Goal: Information Seeking & Learning: Learn about a topic

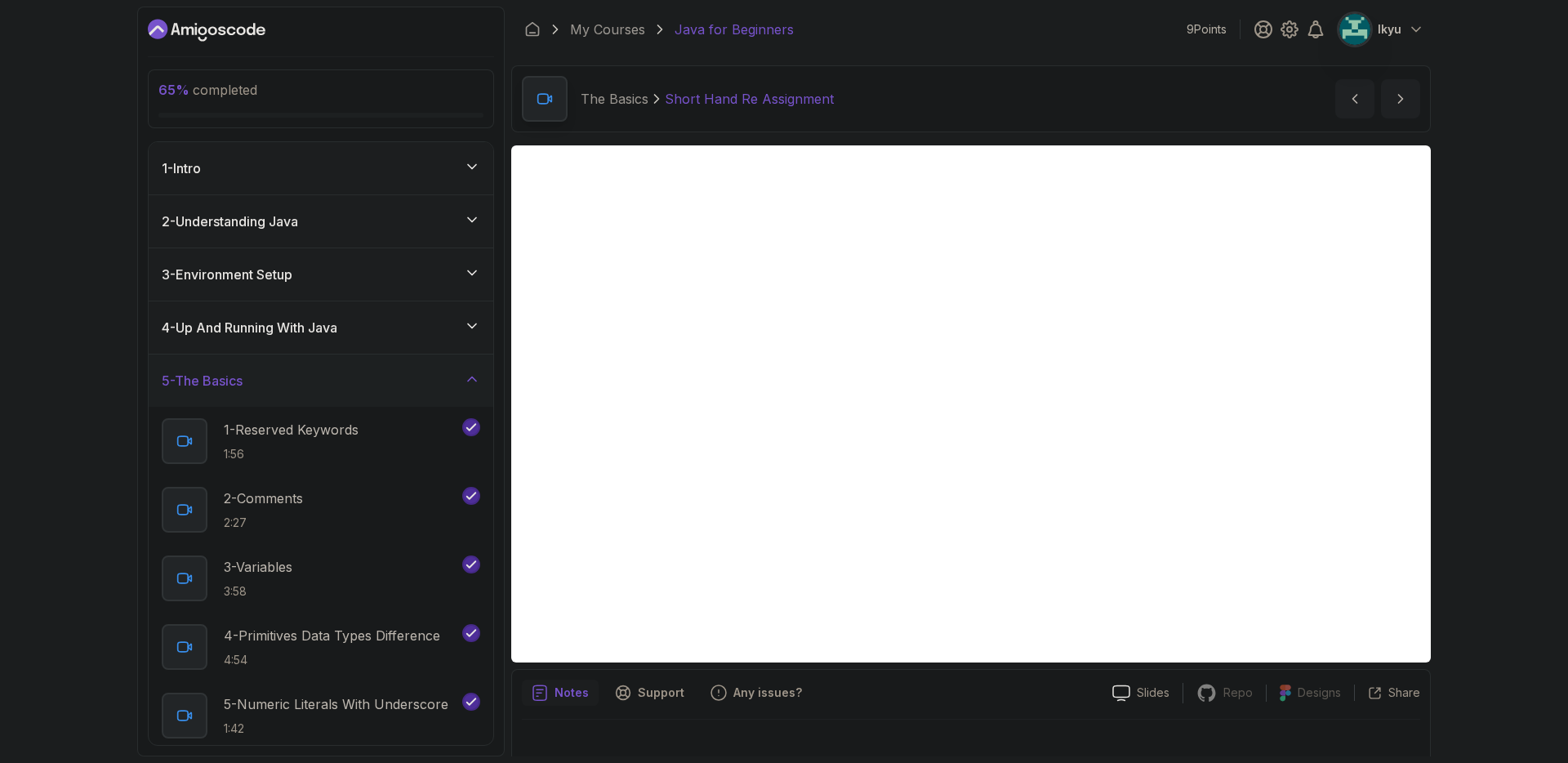
scroll to position [818, 0]
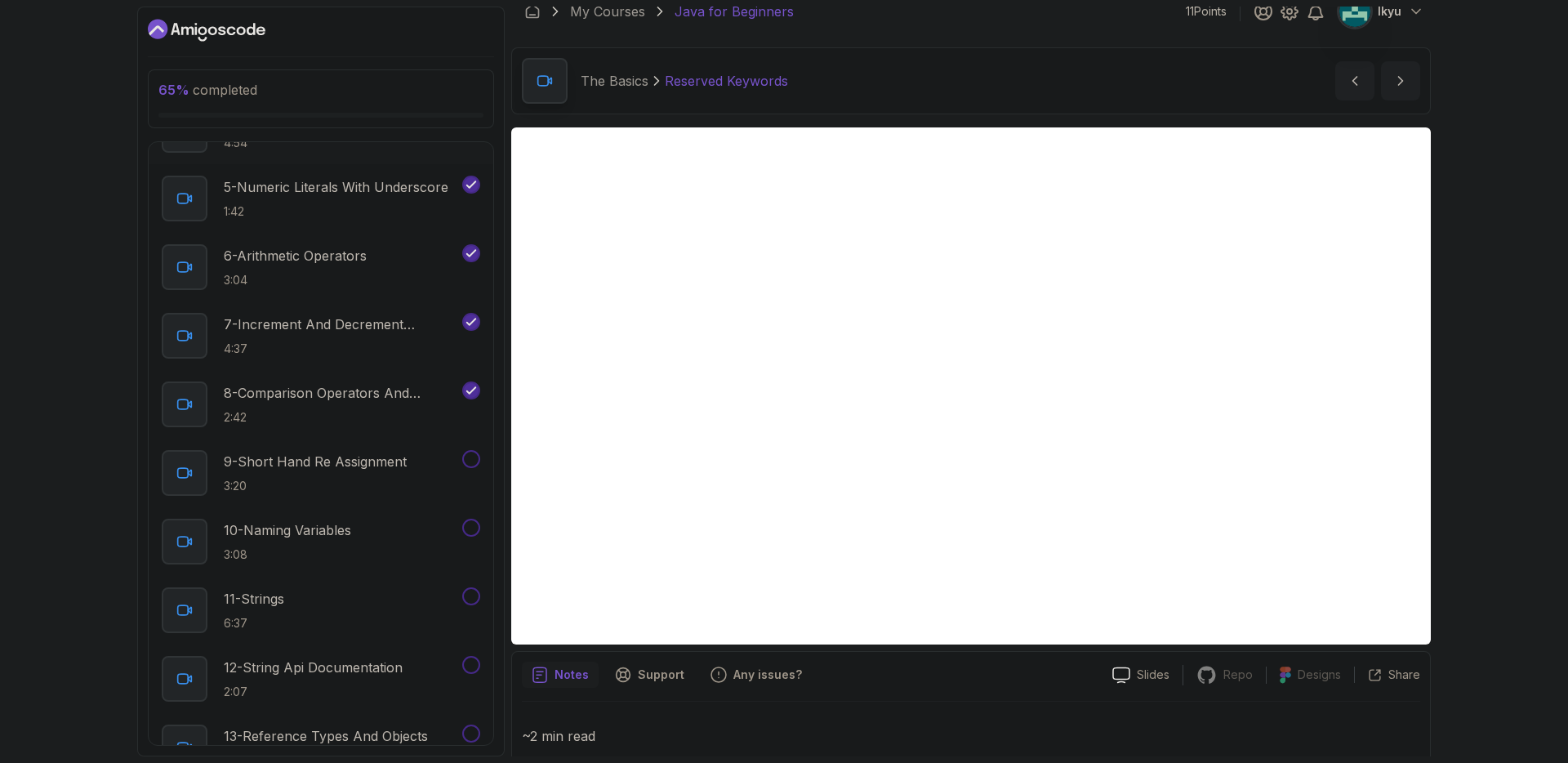
scroll to position [601, 0]
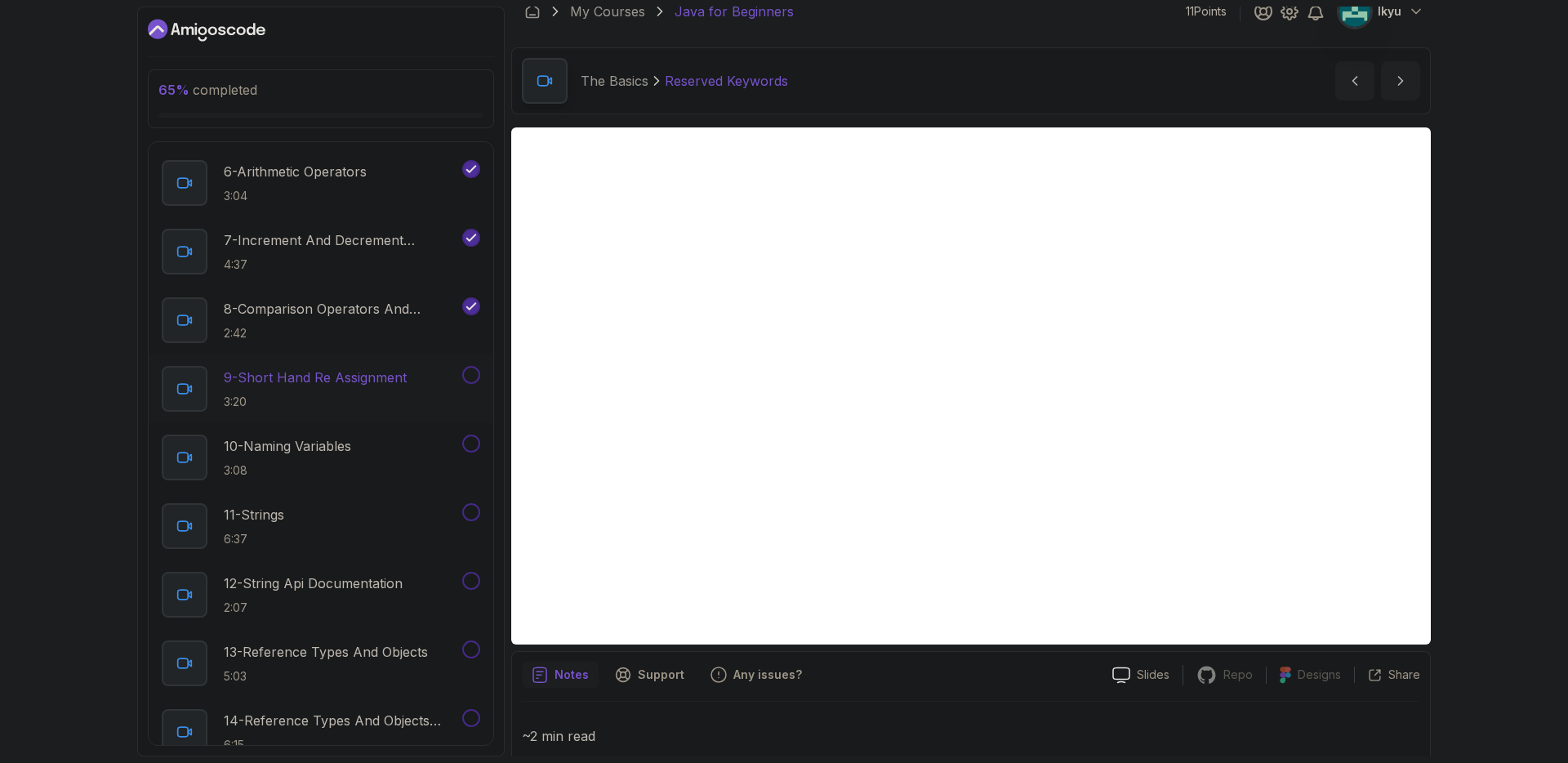
click at [362, 388] on p "9 - Short Hand Re Assignment" at bounding box center [315, 376] width 183 height 19
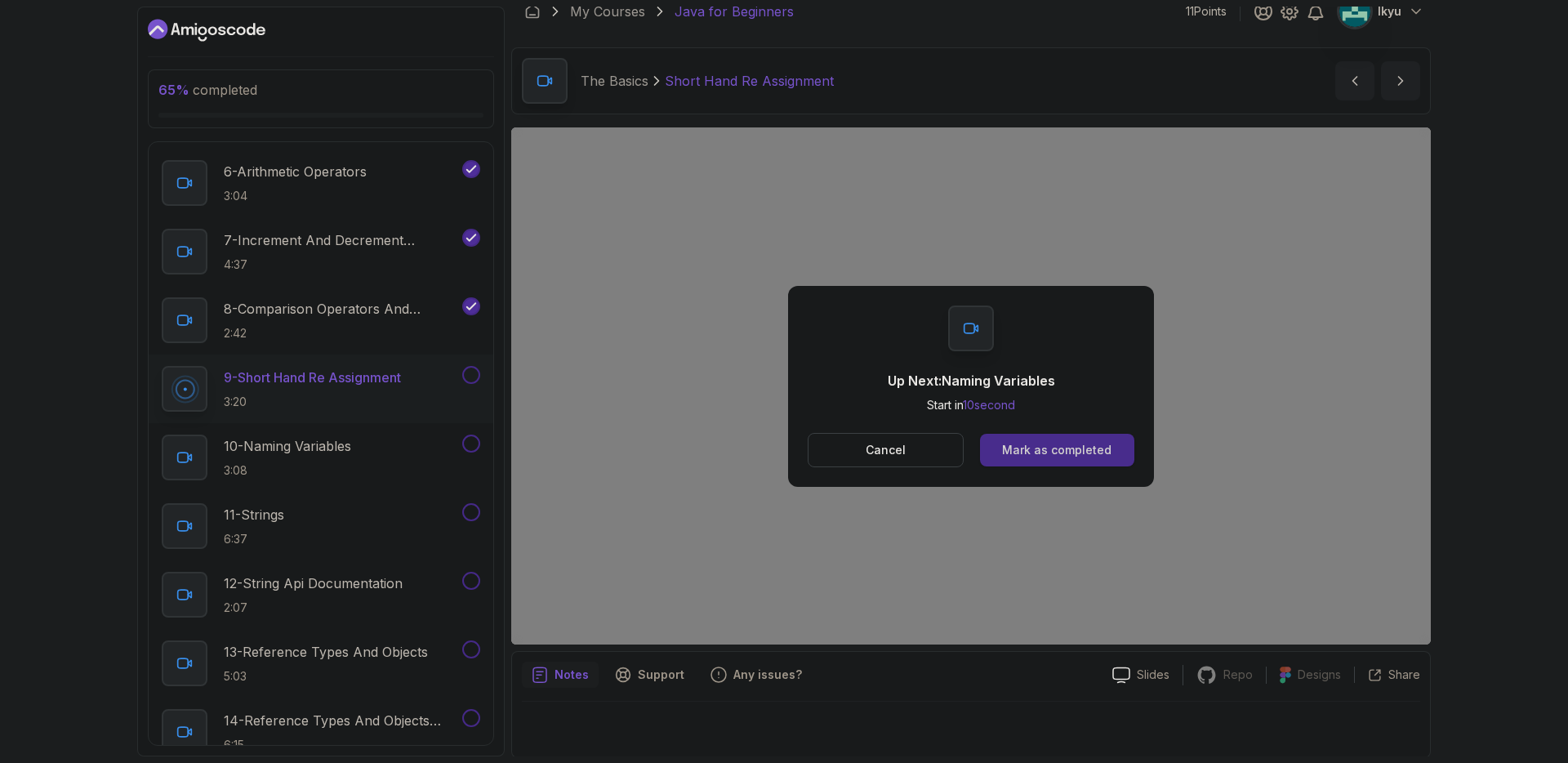
click at [1051, 442] on div "Mark as completed" at bounding box center [1056, 450] width 109 height 17
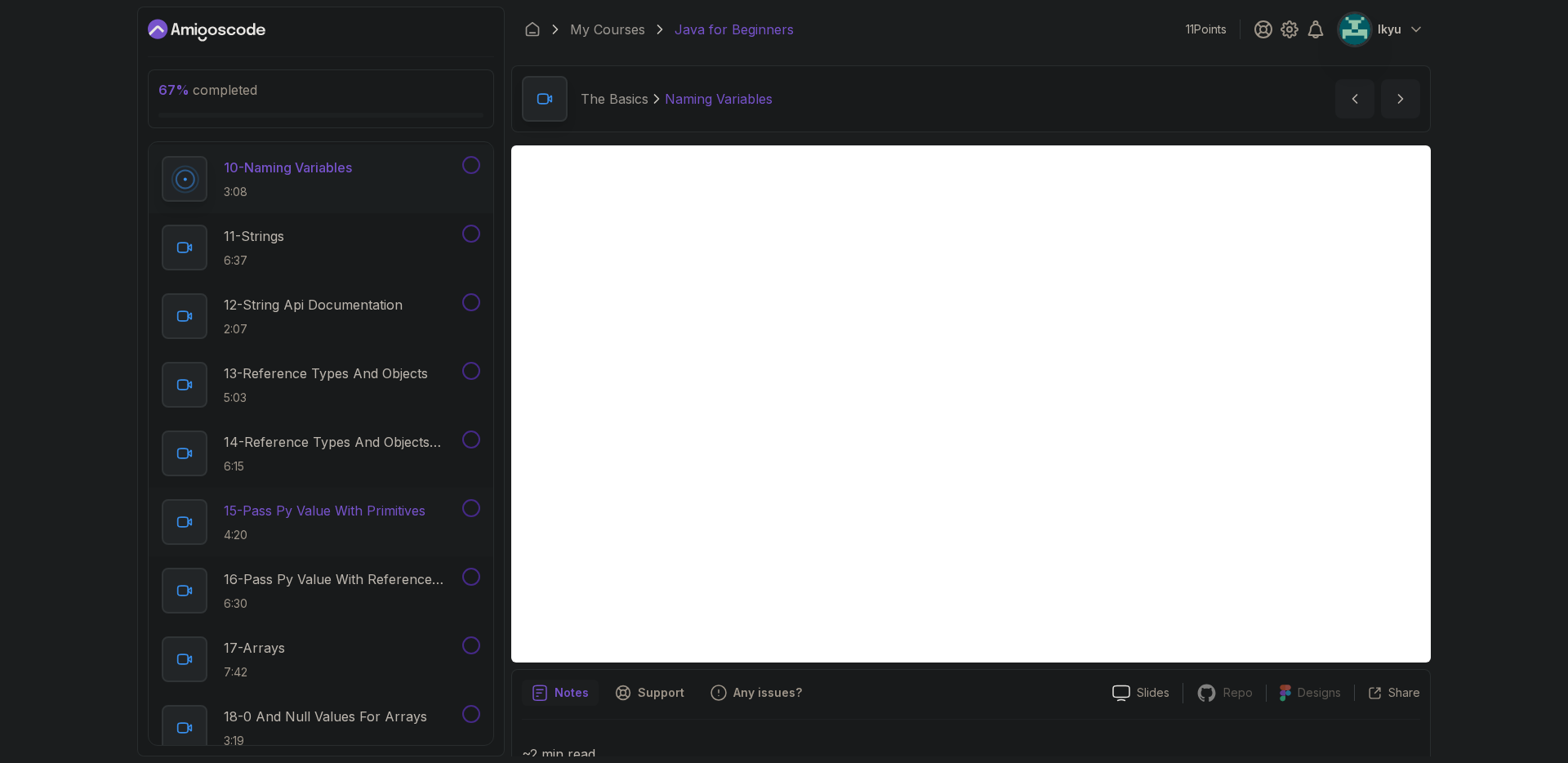
scroll to position [883, 0]
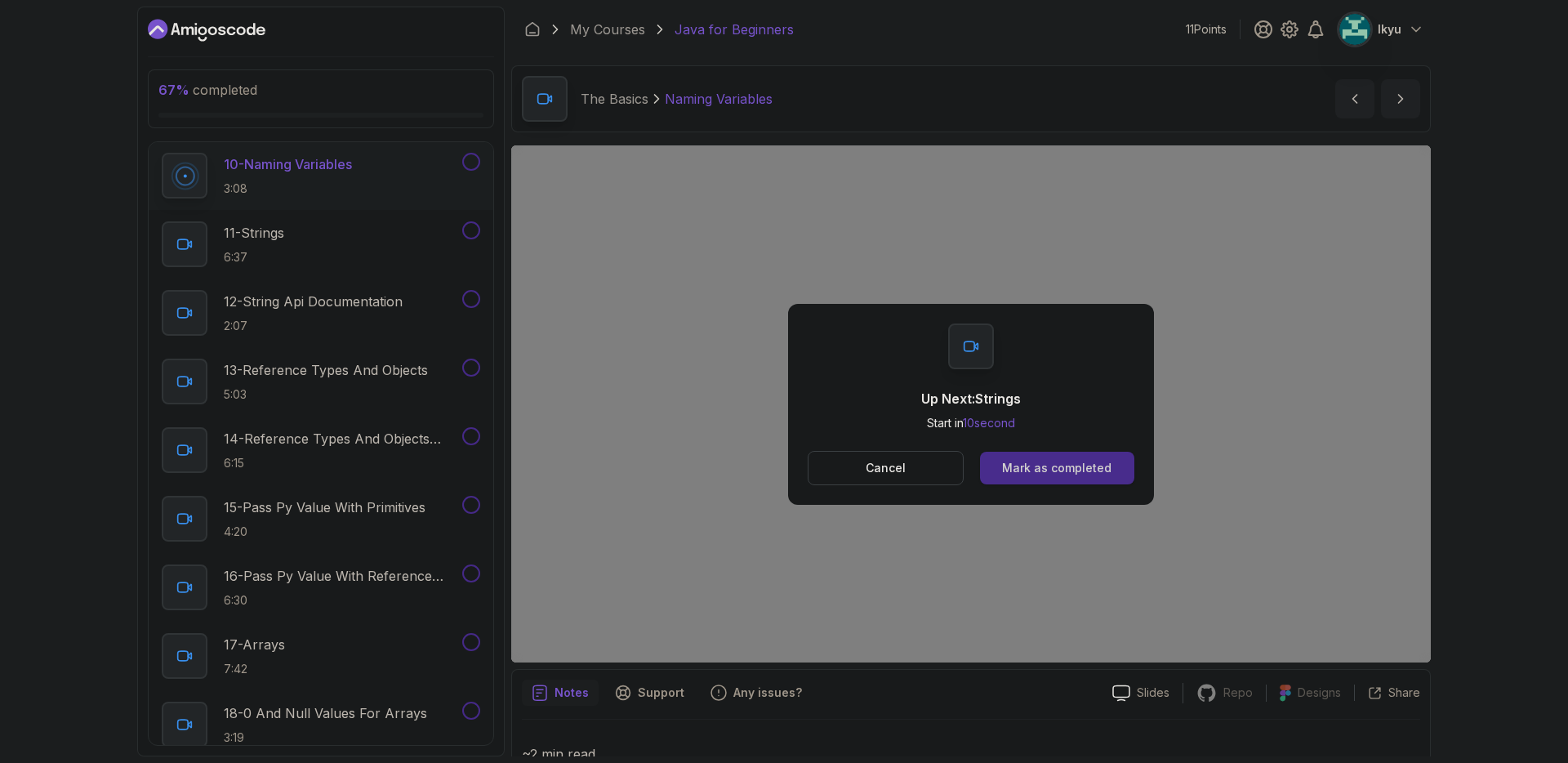
click at [1074, 471] on div "Mark as completed" at bounding box center [1056, 468] width 109 height 17
click at [1114, 473] on button "Mark as completed" at bounding box center [1057, 467] width 154 height 32
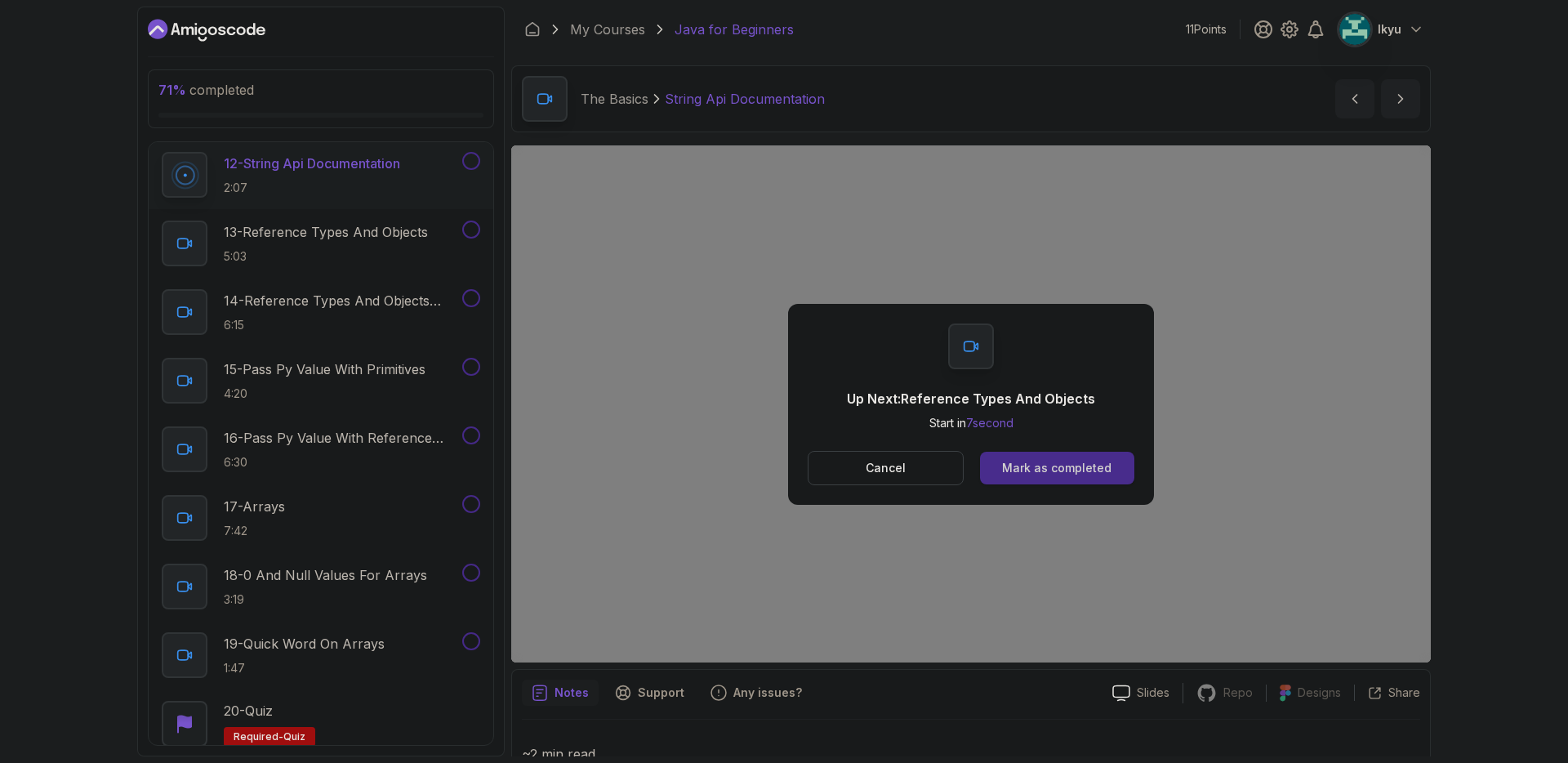
click at [1076, 458] on button "Mark as completed" at bounding box center [1057, 467] width 154 height 32
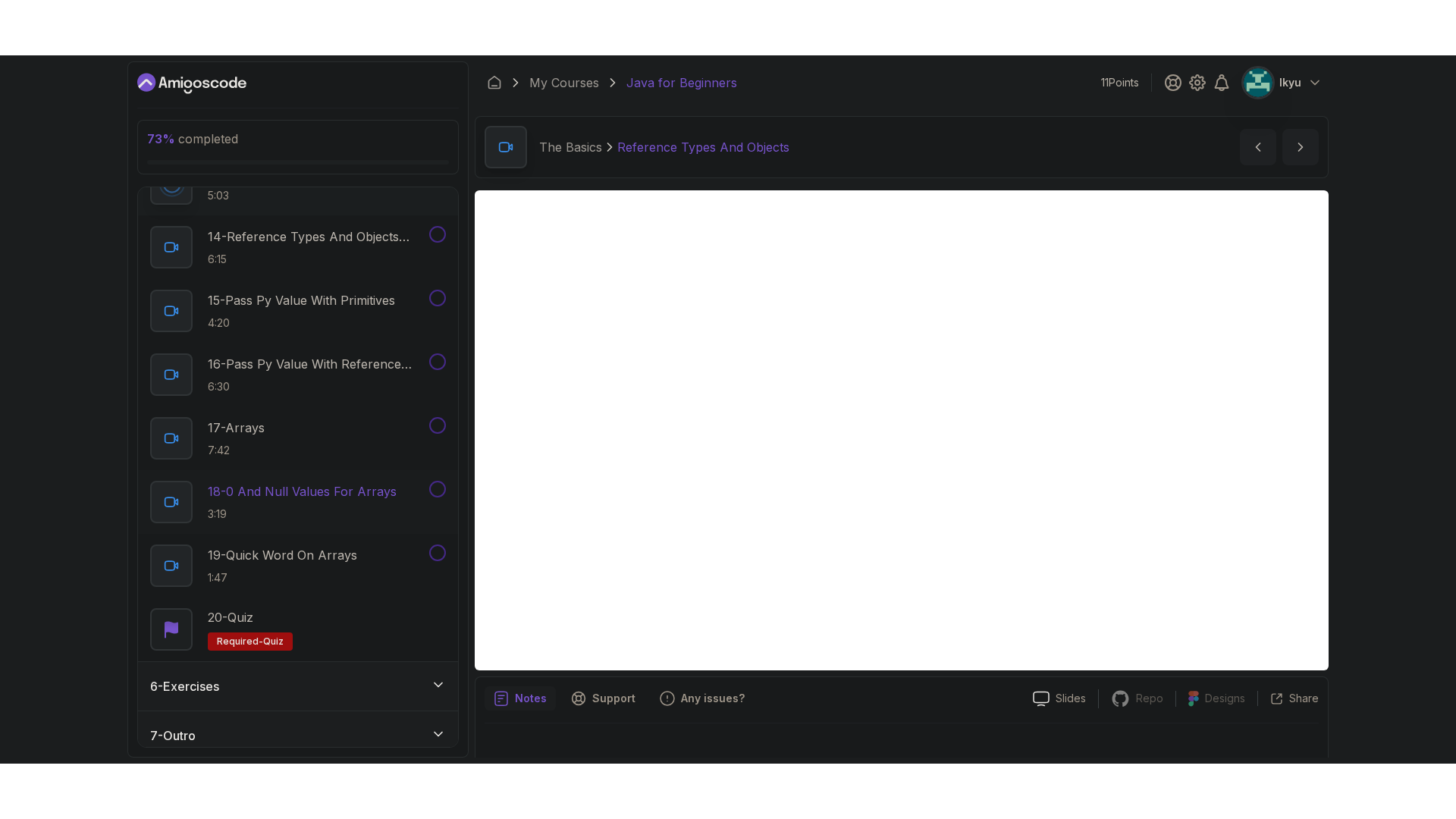
scroll to position [1059, 0]
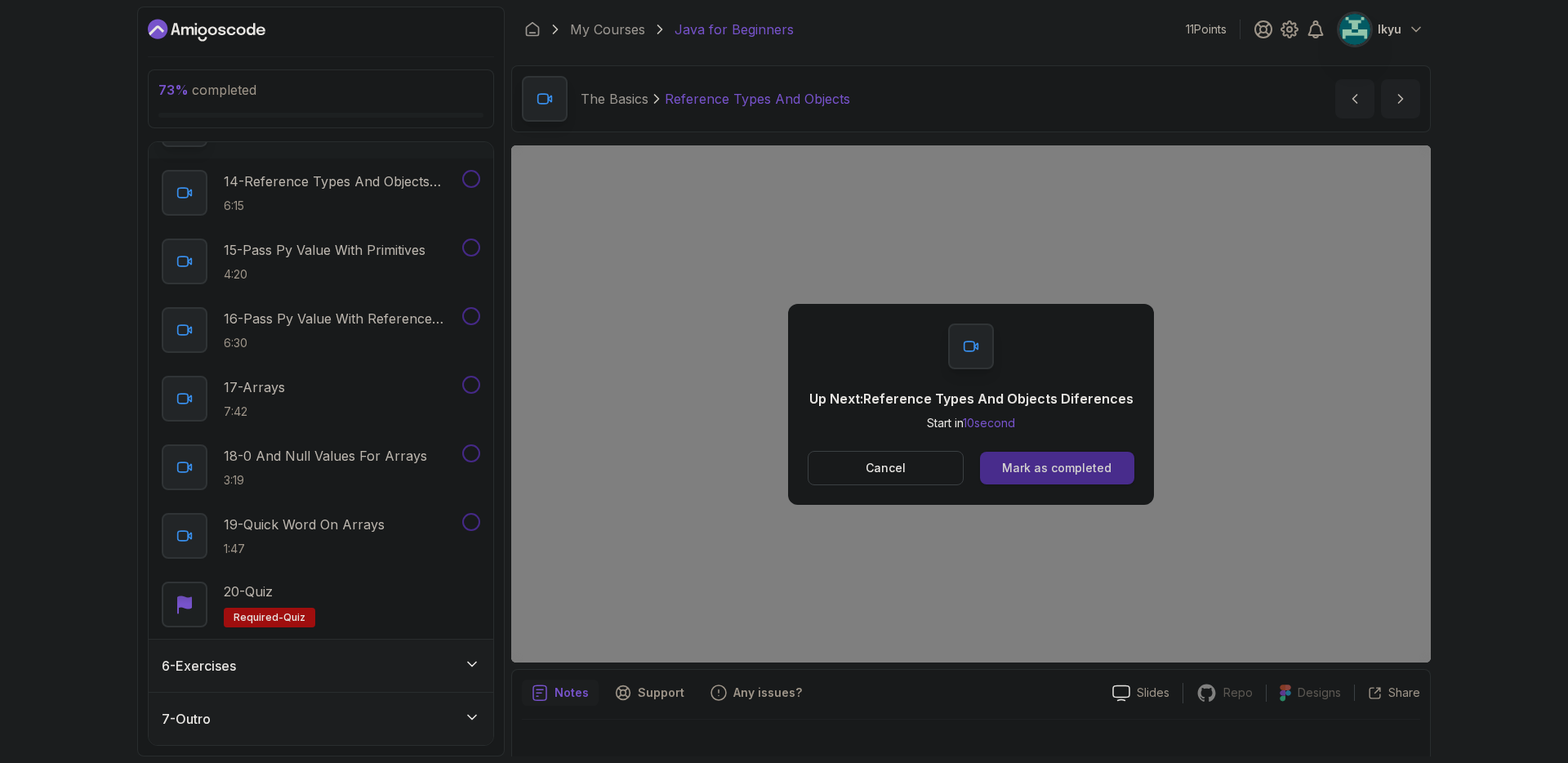
click at [1085, 472] on div "Mark as completed" at bounding box center [1056, 468] width 109 height 17
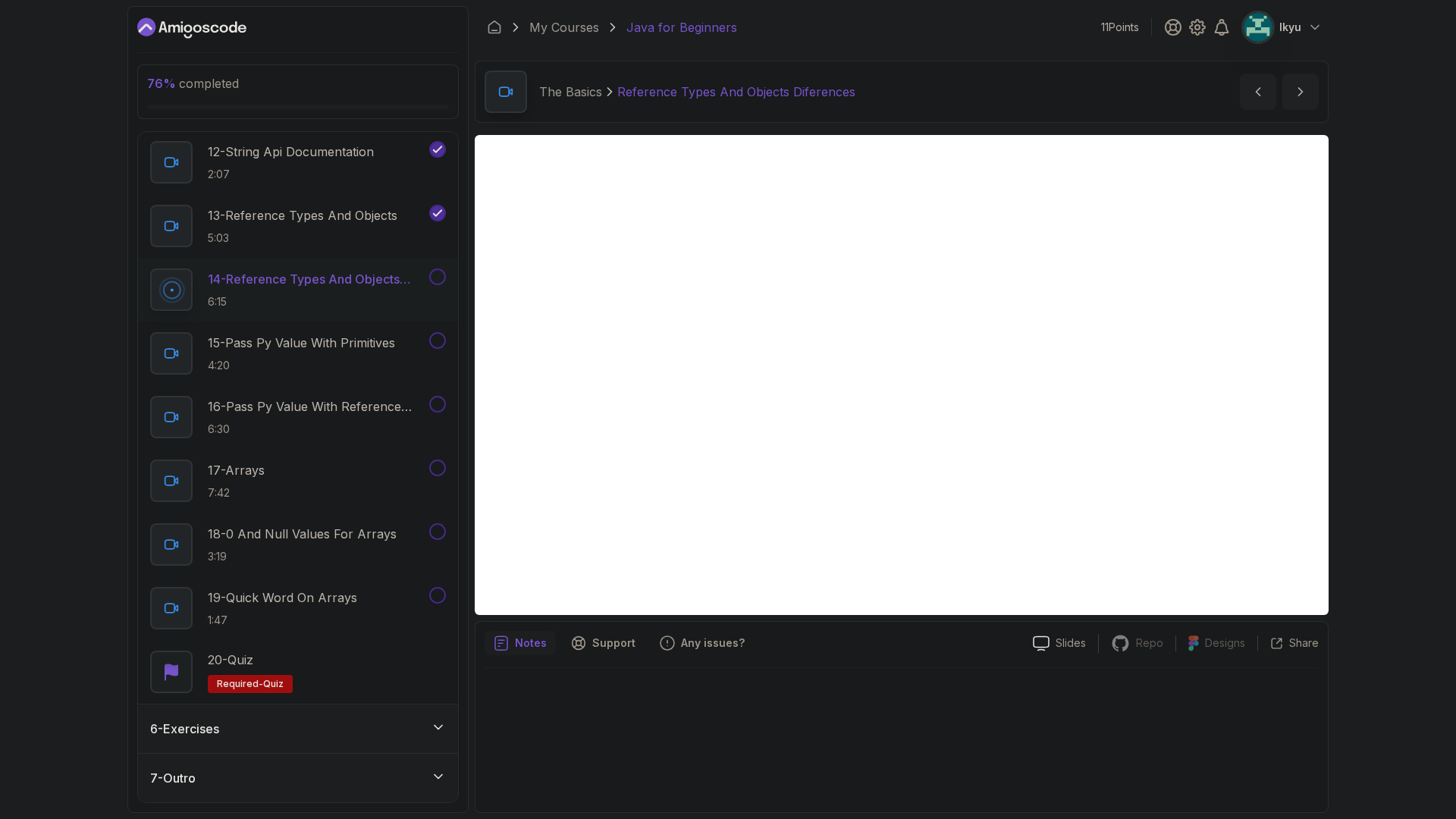
scroll to position [1059, 0]
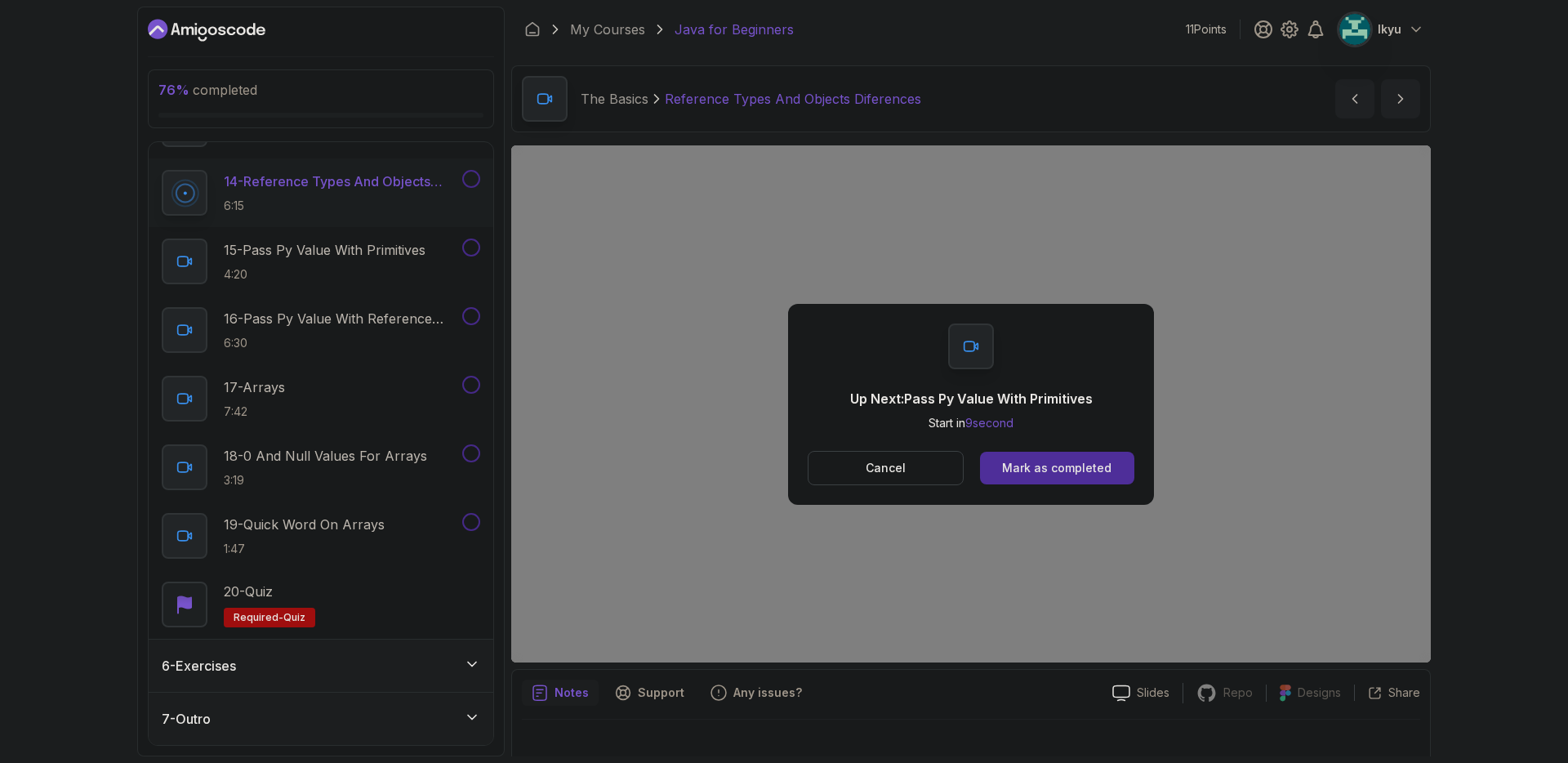
click at [1054, 449] on div "Up Next: Pass Py Value With Primitives Start in 9 second Cancel Mark as complet…" at bounding box center [971, 403] width 366 height 201
click at [1056, 466] on div "Mark as completed" at bounding box center [1056, 468] width 109 height 17
click at [1034, 472] on div "Mark as completed" at bounding box center [1056, 468] width 109 height 17
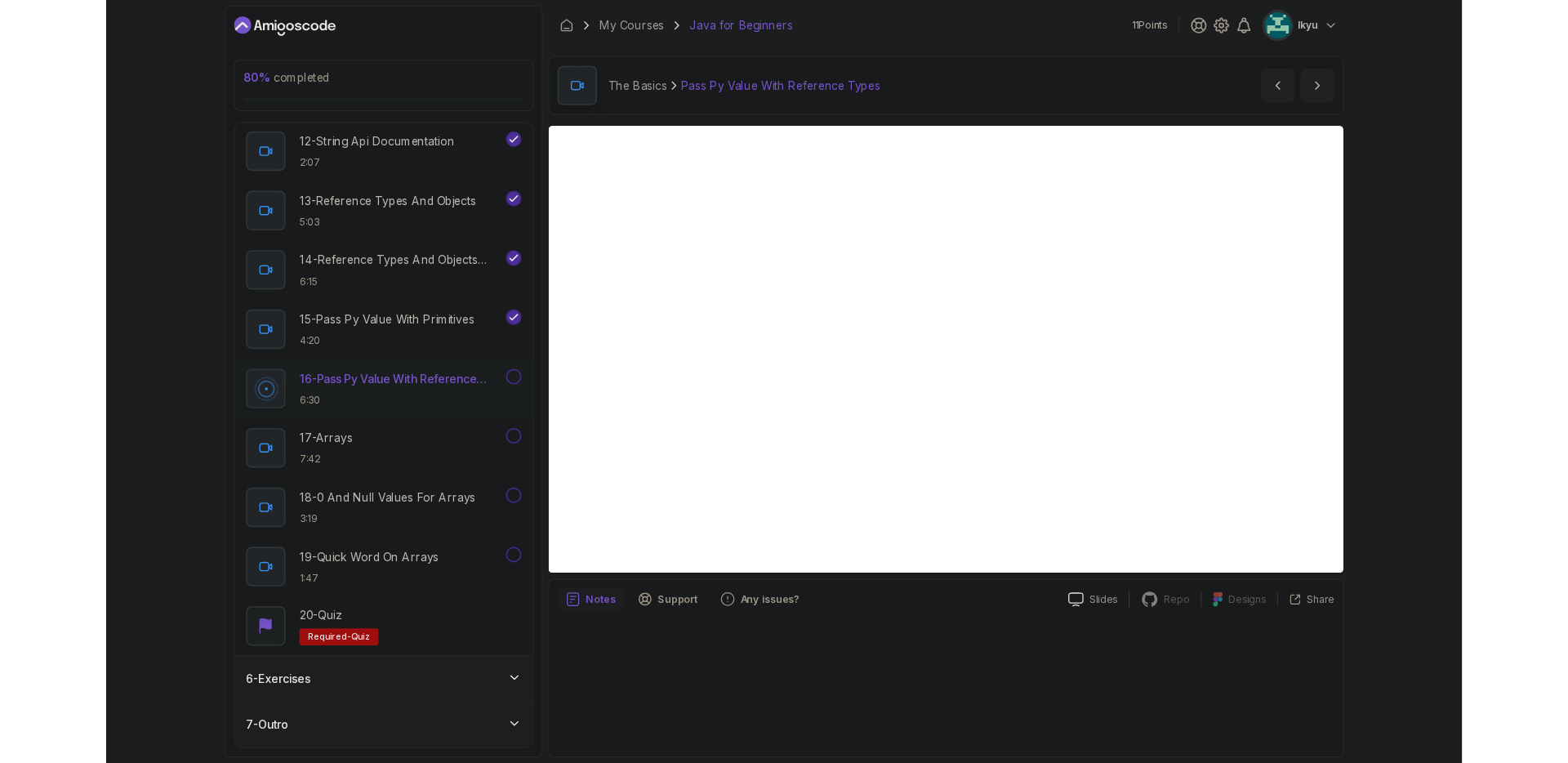
scroll to position [1140, 0]
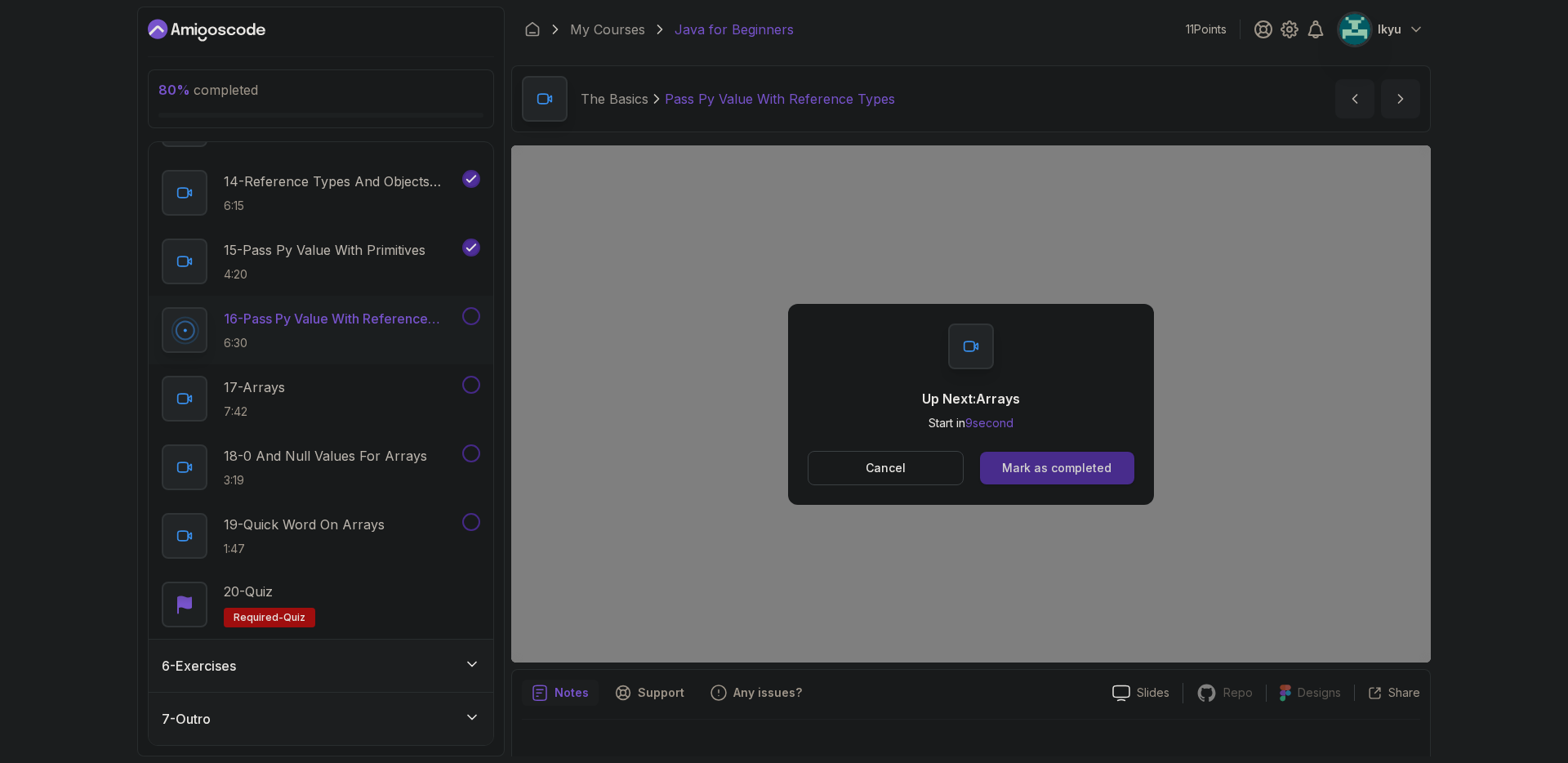
click at [1086, 478] on button "Mark as completed" at bounding box center [1057, 467] width 154 height 32
click at [1061, 466] on div "Mark as completed" at bounding box center [1056, 468] width 109 height 17
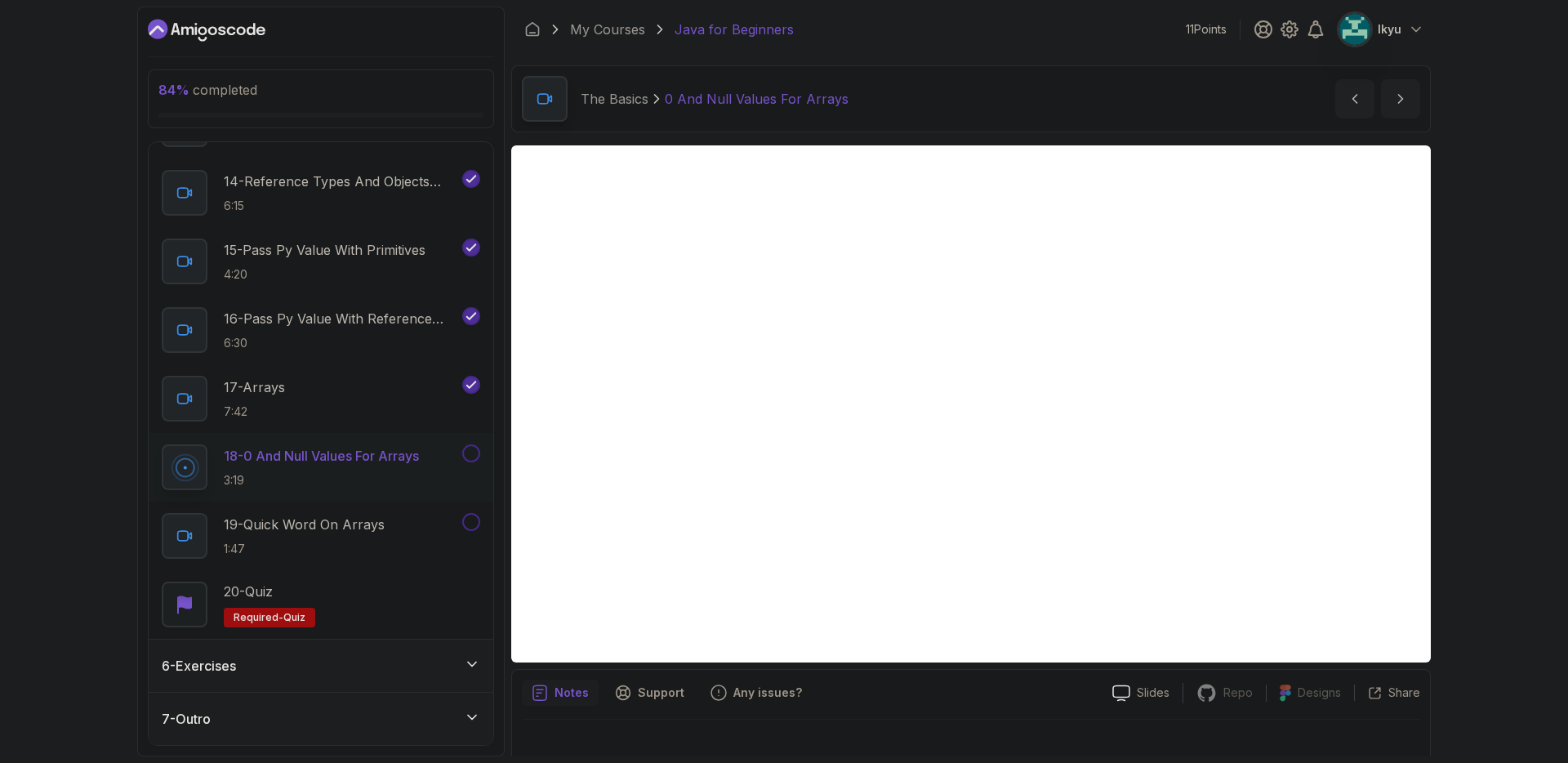
scroll to position [19, 0]
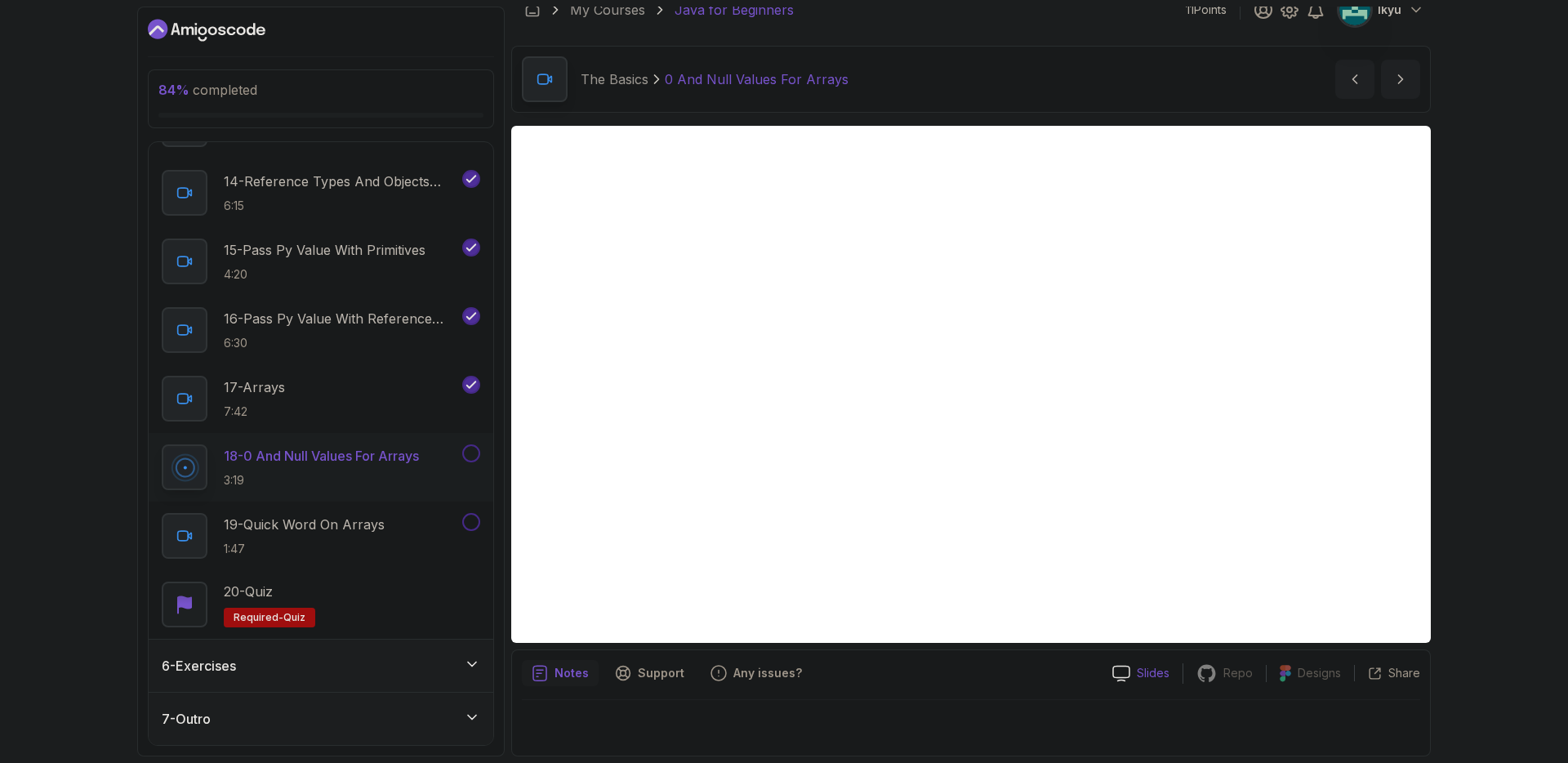
click at [1128, 667] on icon at bounding box center [1121, 673] width 18 height 18
click at [386, 660] on div "6 - Exercises" at bounding box center [321, 665] width 318 height 19
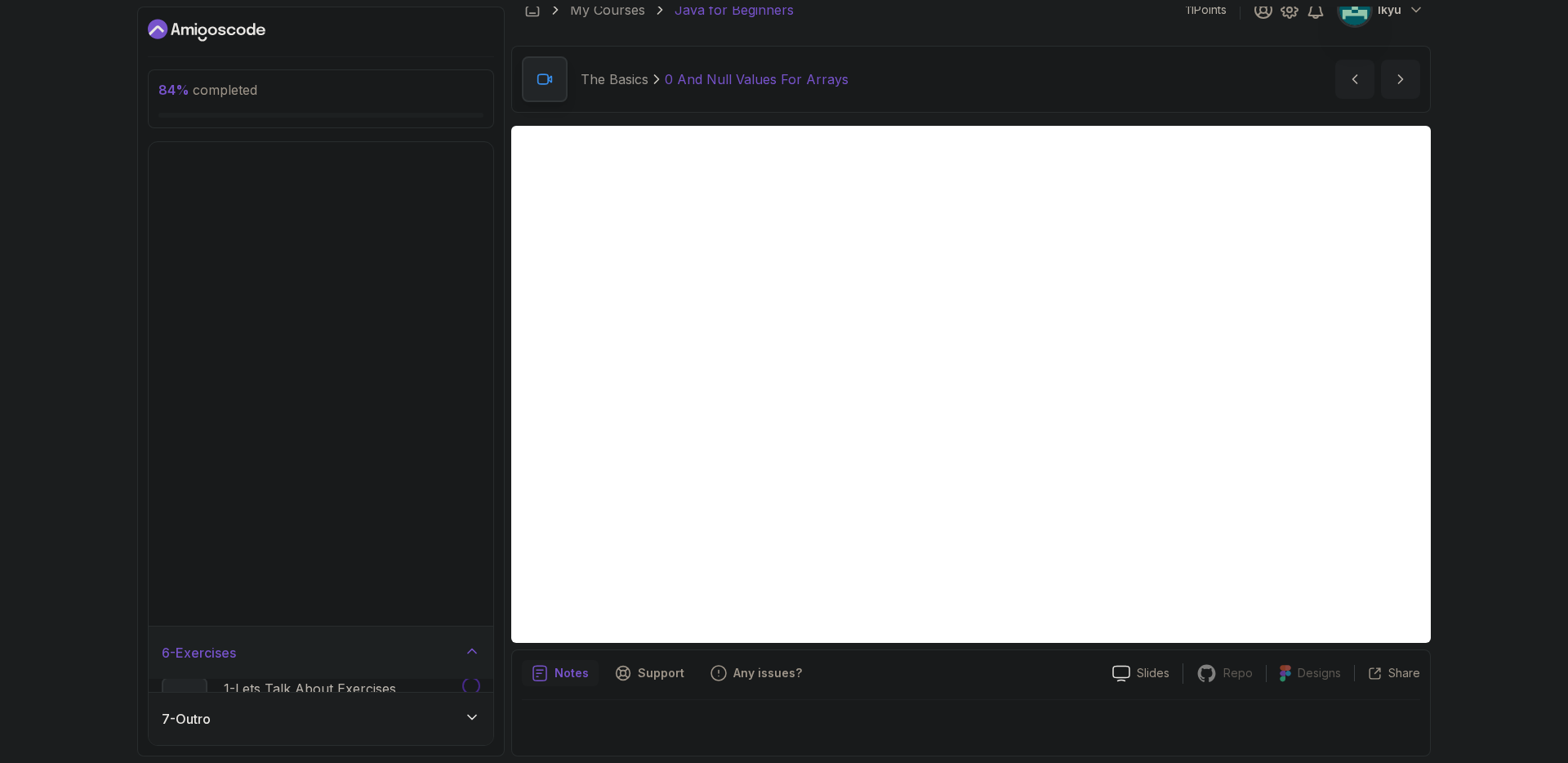
scroll to position [0, 0]
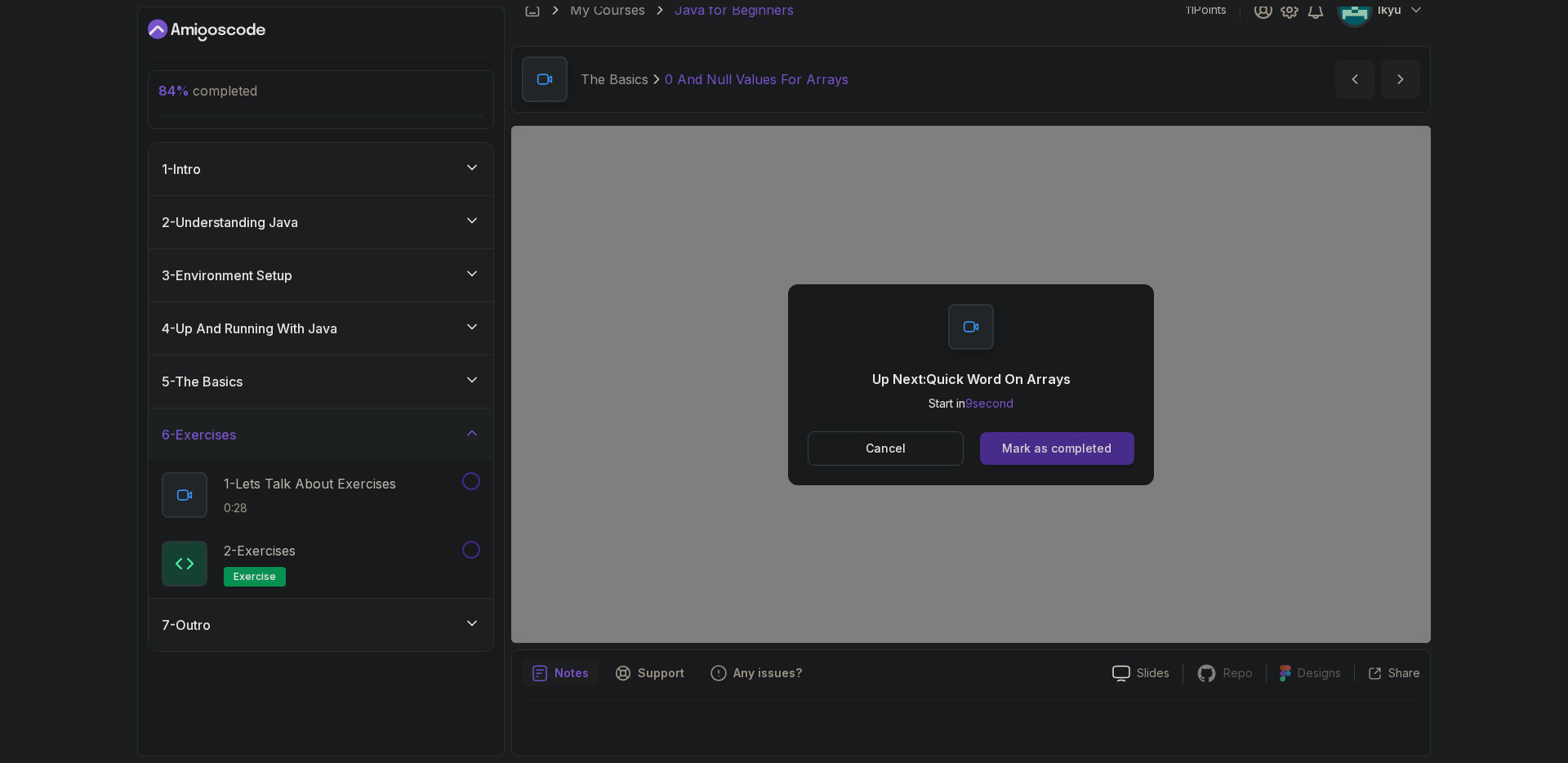
click at [1092, 447] on div "Mark as completed" at bounding box center [1056, 449] width 109 height 17
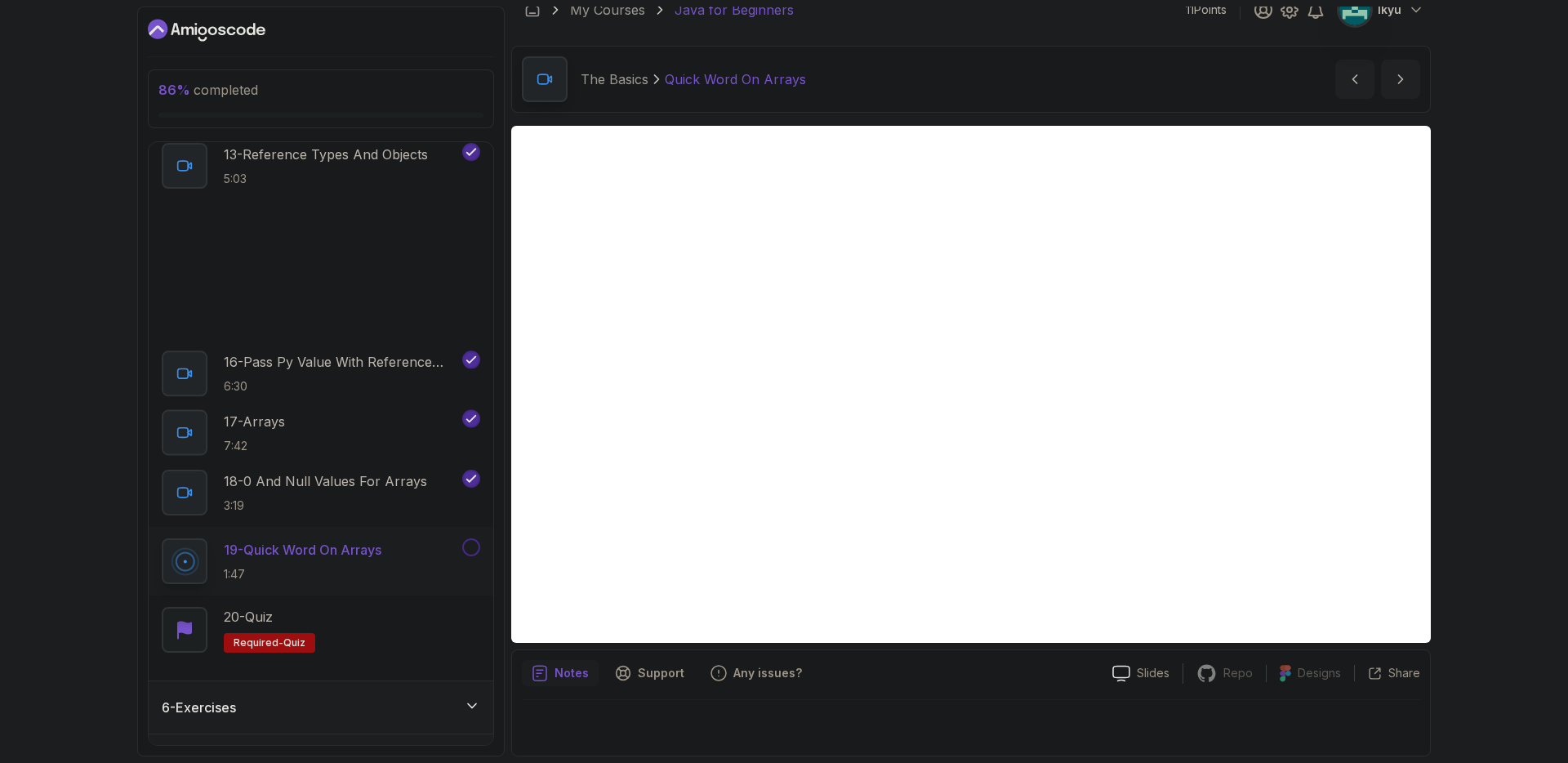
scroll to position [1140, 0]
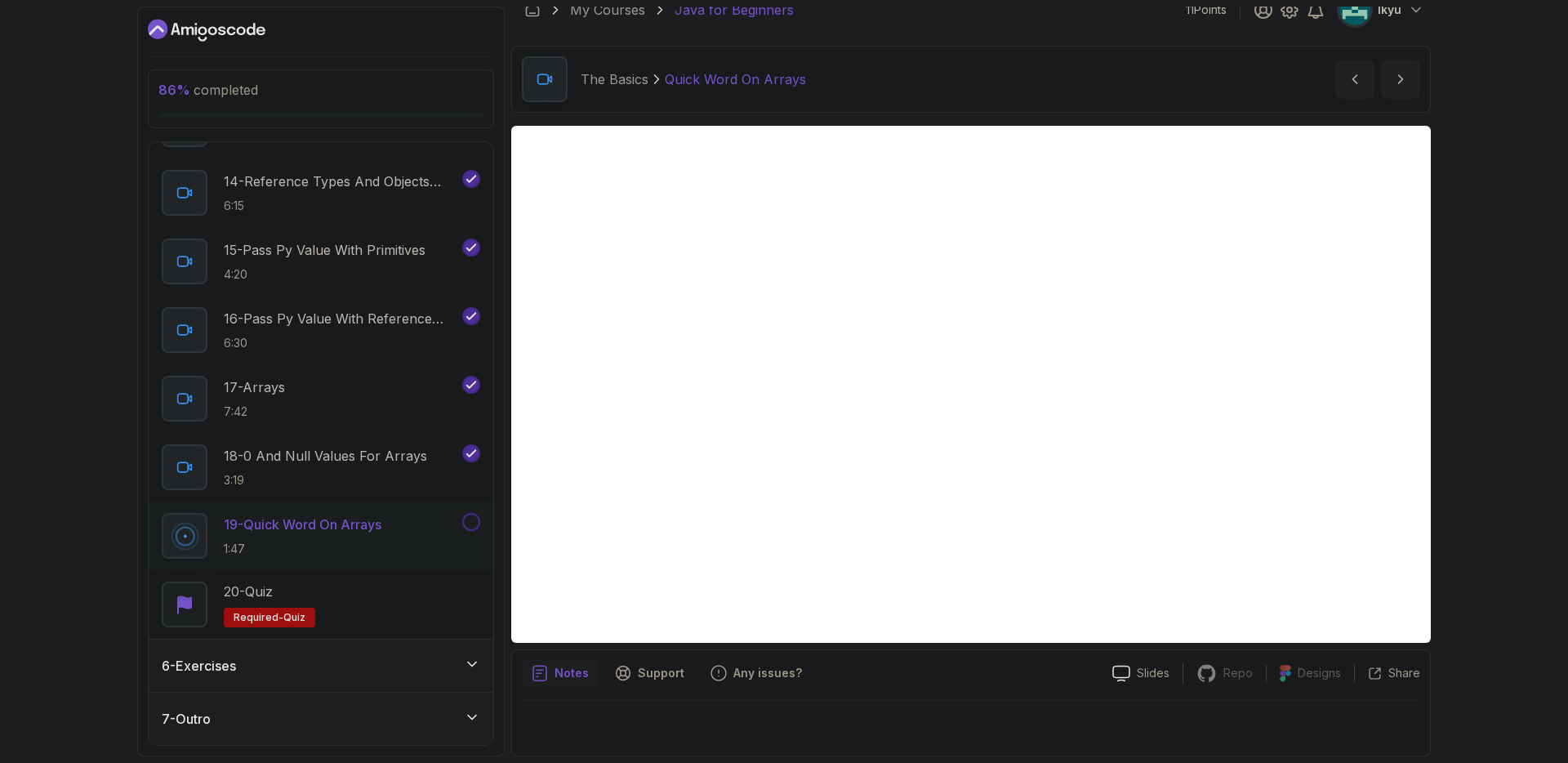
click at [403, 720] on div "7 - Outro" at bounding box center [321, 718] width 318 height 19
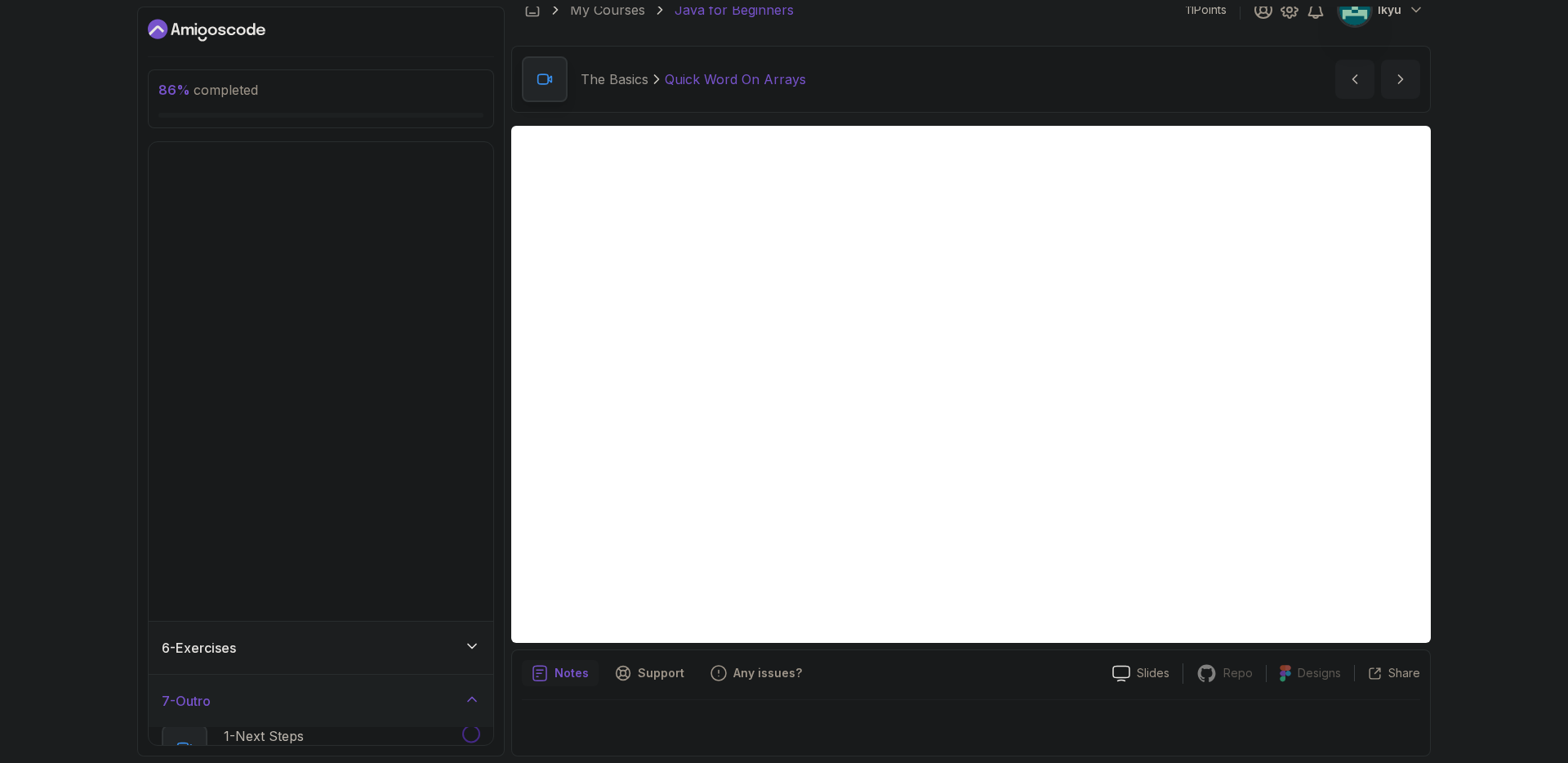
scroll to position [0, 0]
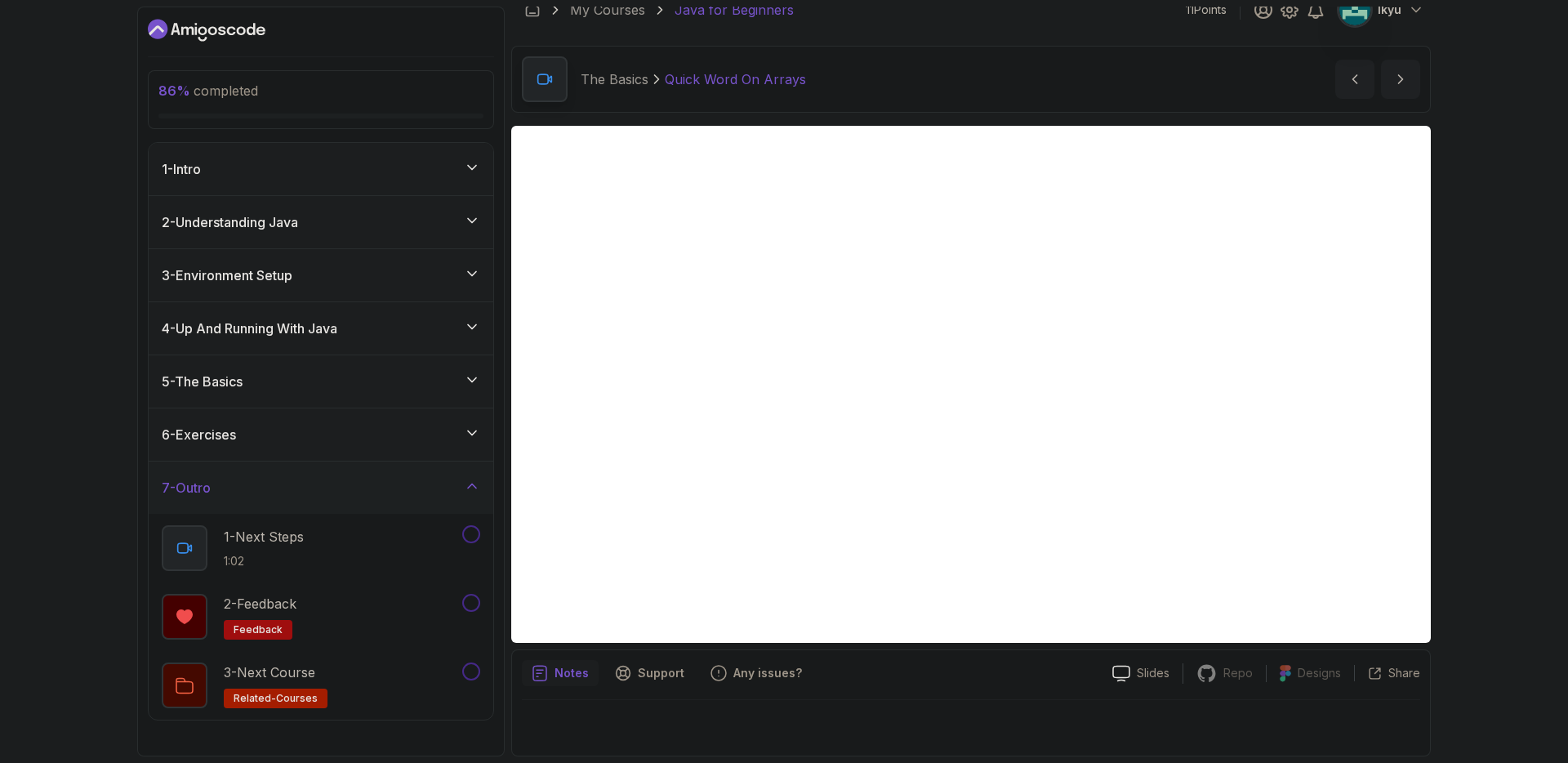
click at [344, 485] on div "7 - Outro" at bounding box center [321, 487] width 318 height 19
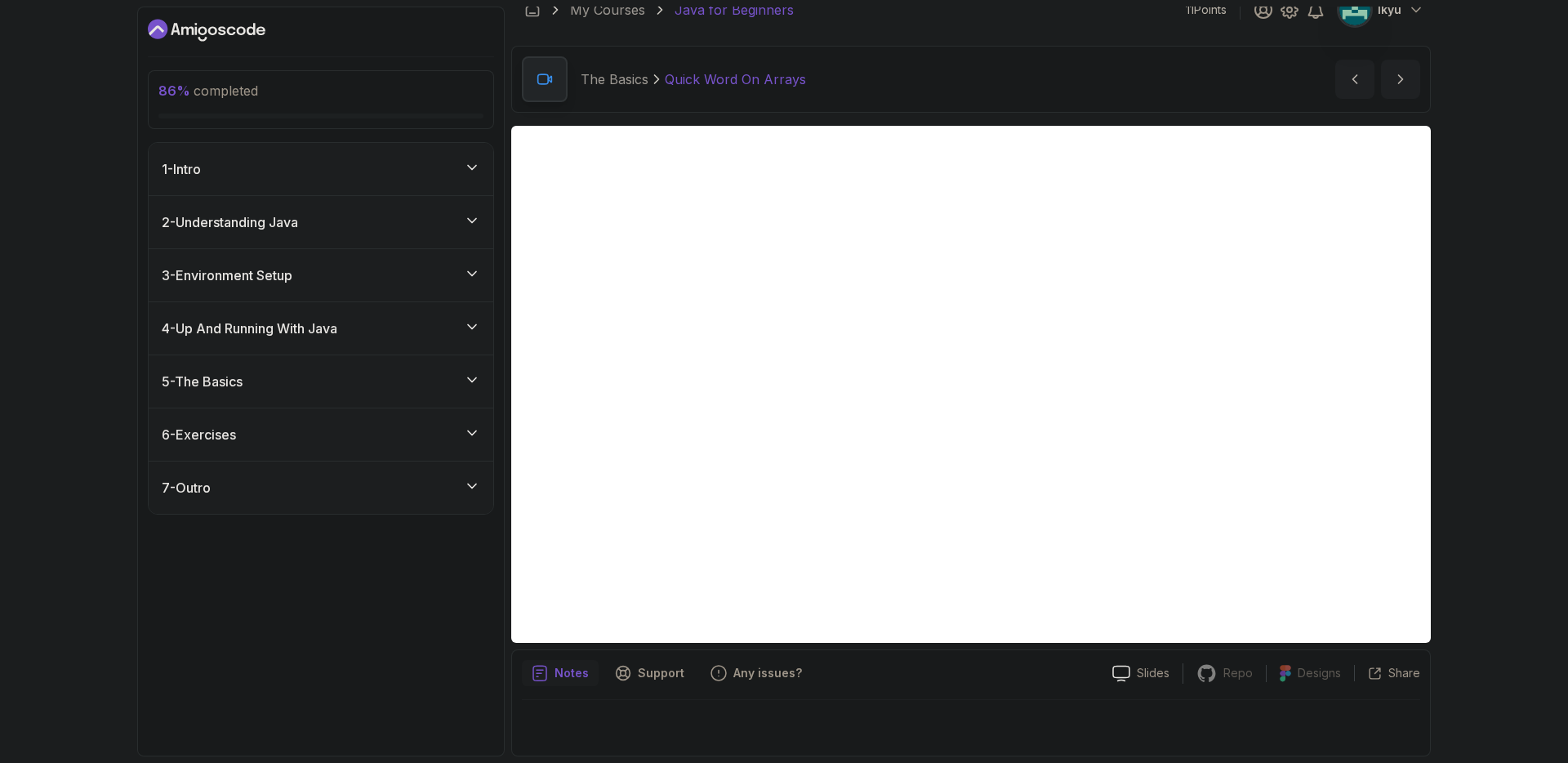
click at [339, 438] on div "6 - Exercises" at bounding box center [321, 434] width 318 height 19
click at [332, 433] on div "6 - Exercises" at bounding box center [321, 434] width 318 height 19
click at [304, 391] on div "5 - The Basics" at bounding box center [321, 381] width 345 height 53
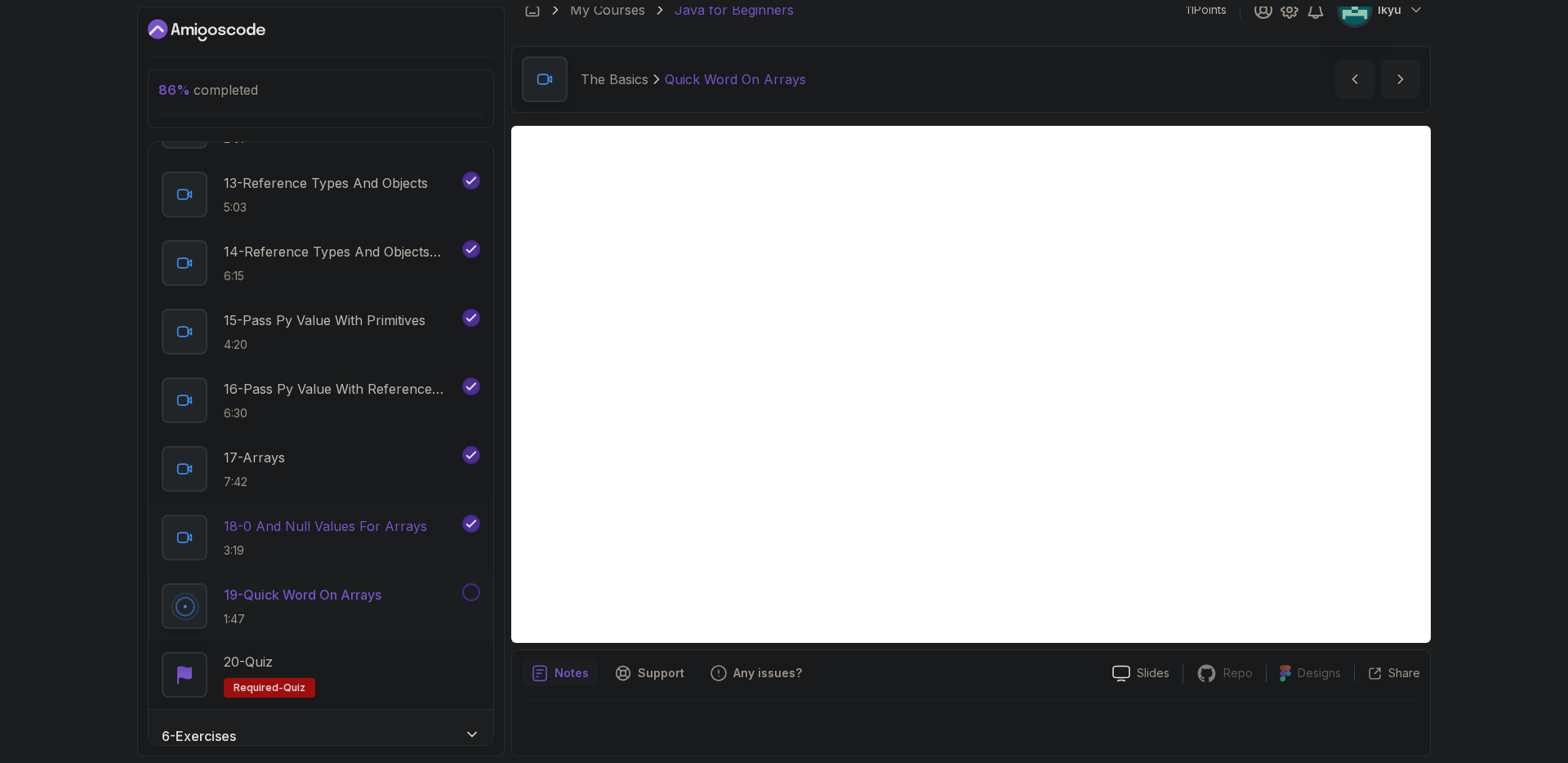
scroll to position [1140, 0]
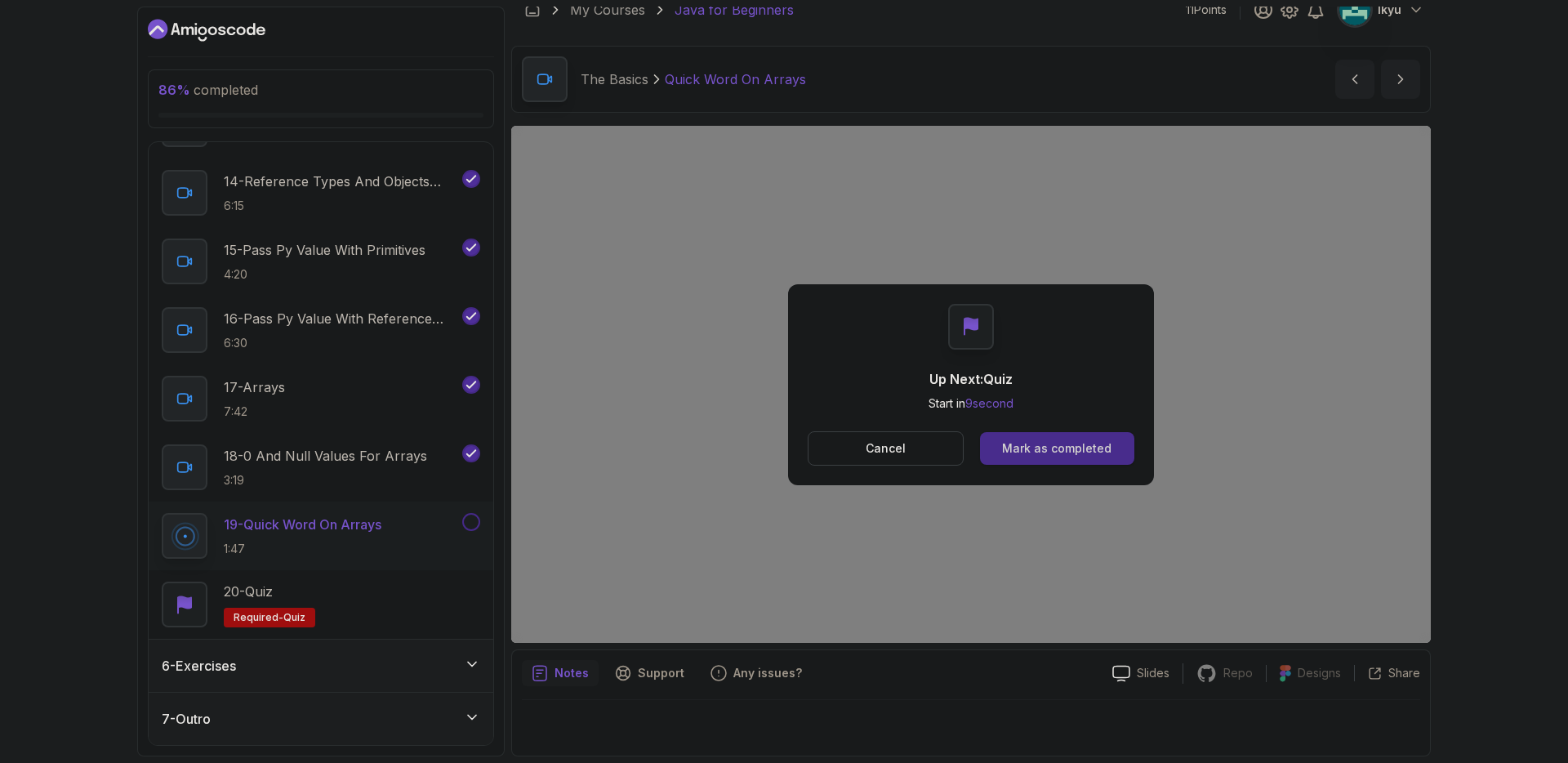
click at [1031, 450] on div "Mark as completed" at bounding box center [1056, 449] width 109 height 17
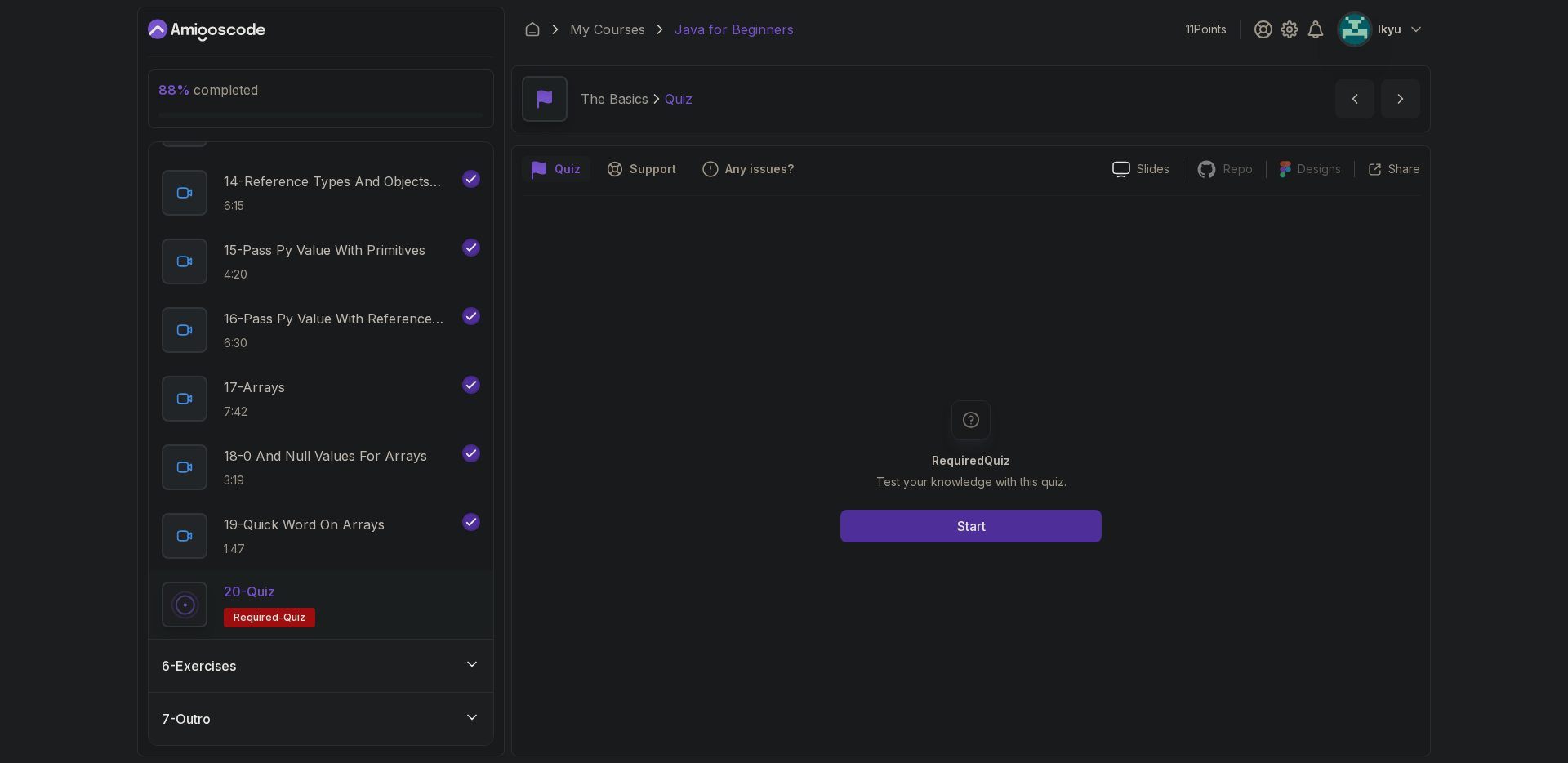
click at [1022, 546] on div "Required Quiz Test your knowledge with this quiz. Start" at bounding box center [970, 471] width 898 height 549
click at [1004, 533] on button "Start" at bounding box center [971, 525] width 262 height 32
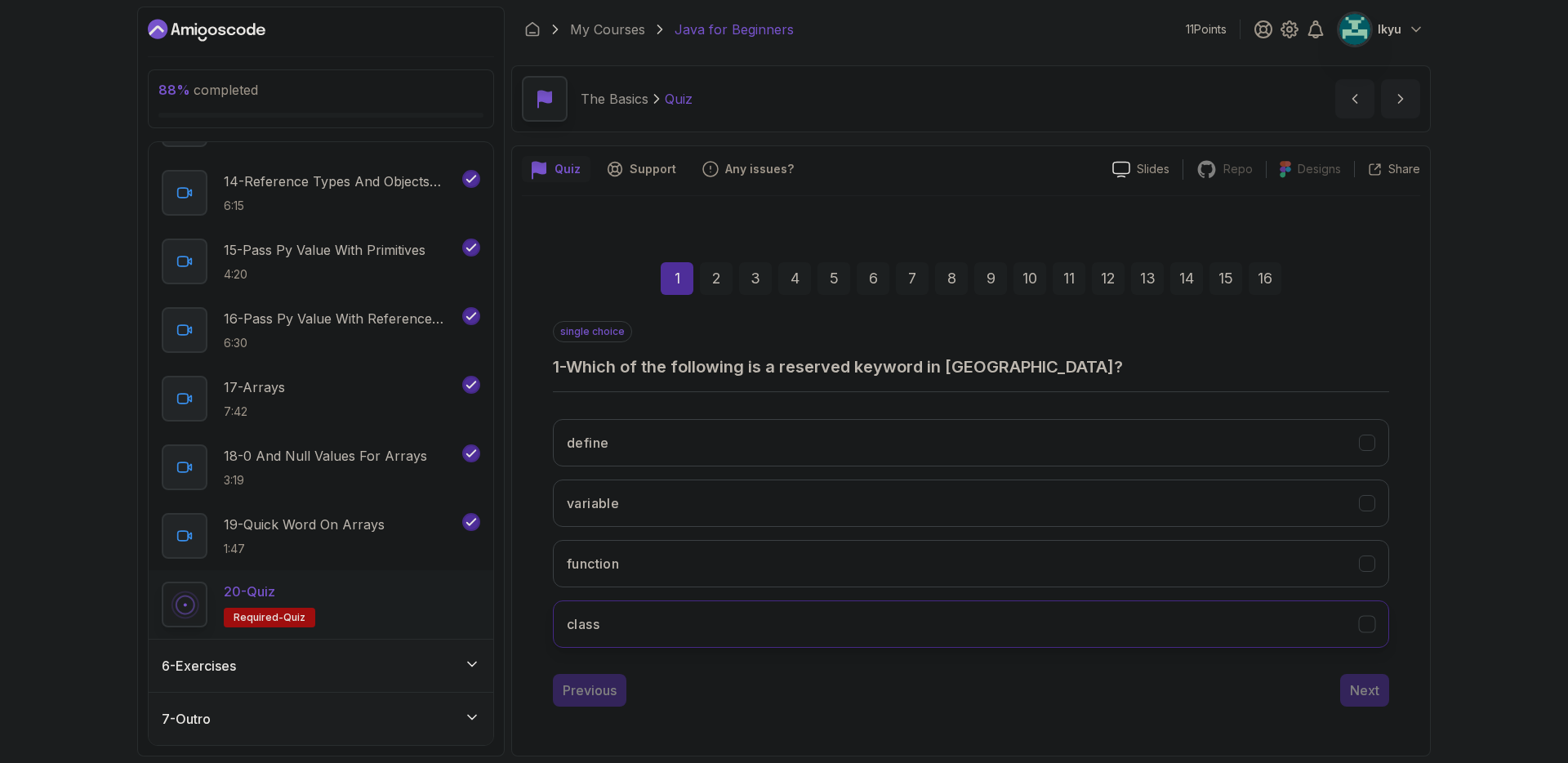
click at [1078, 606] on button "class" at bounding box center [971, 623] width 836 height 47
click at [1368, 702] on button "Next" at bounding box center [1364, 690] width 49 height 32
click at [755, 568] on button "camelCase" at bounding box center [971, 563] width 836 height 47
click at [1372, 688] on div "Next" at bounding box center [1365, 690] width 30 height 19
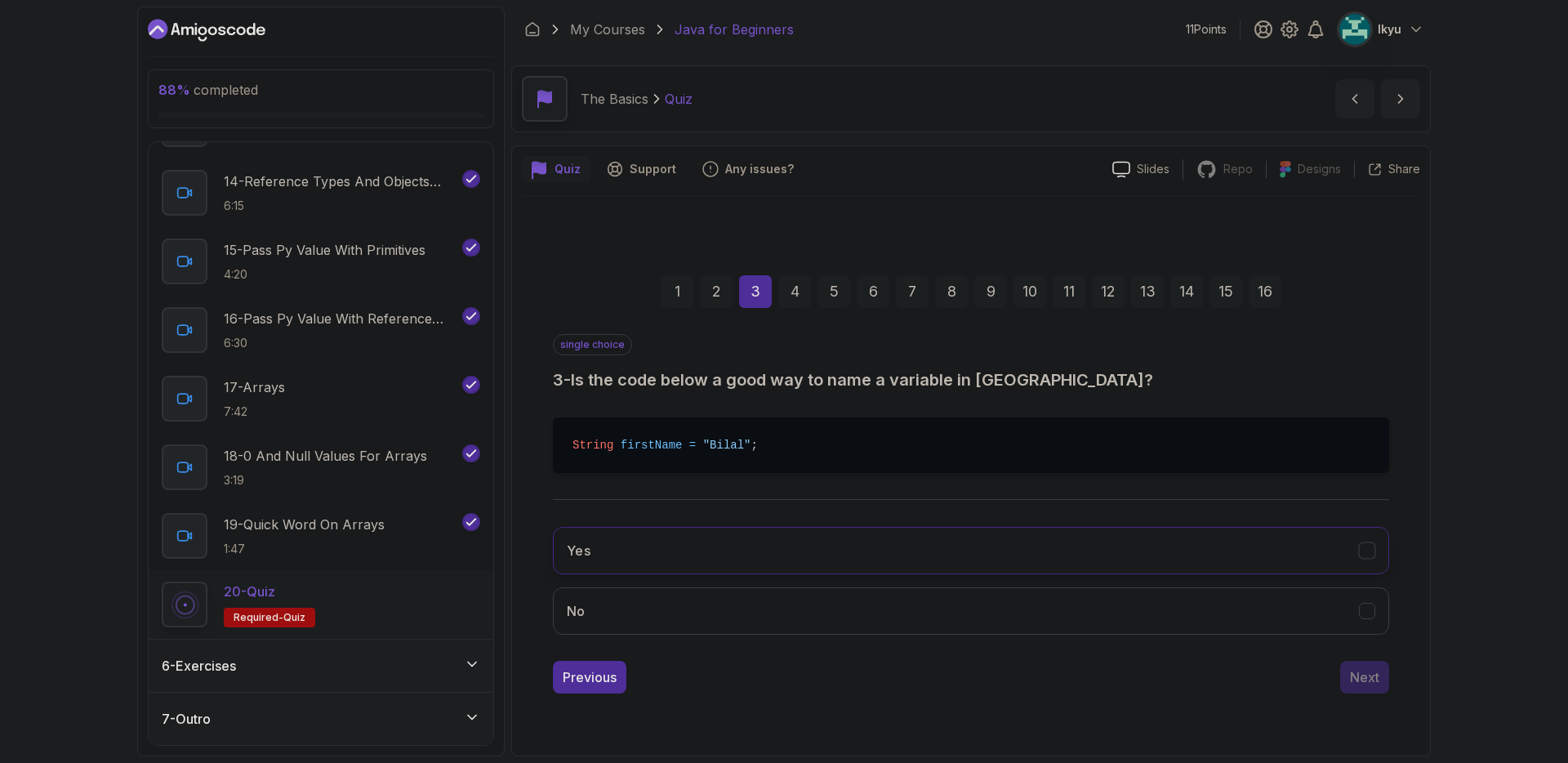
click at [720, 548] on button "Yes" at bounding box center [971, 550] width 836 height 47
click at [1354, 684] on div "Next" at bounding box center [1365, 676] width 30 height 19
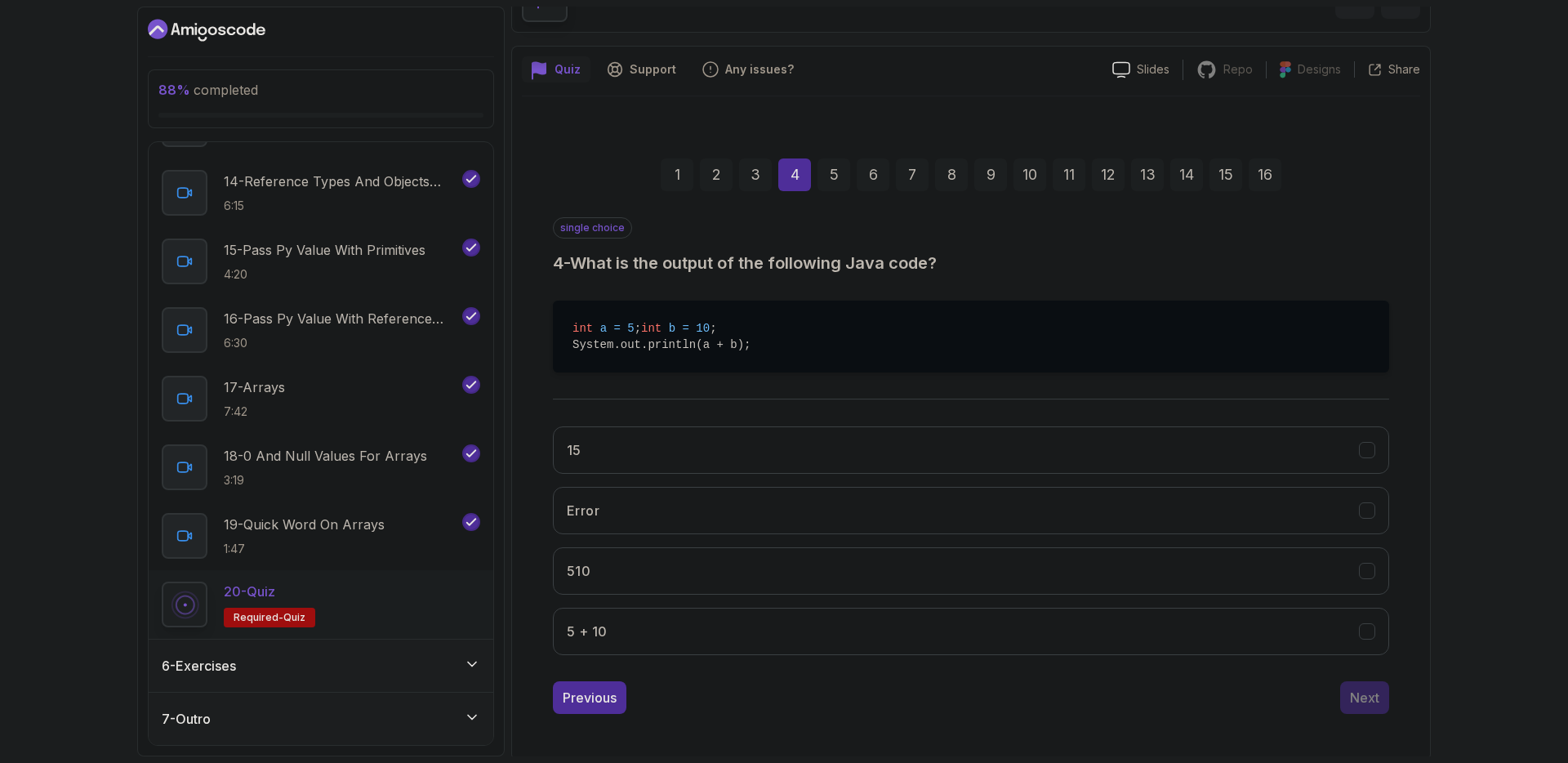
scroll to position [101, 0]
click at [616, 445] on button "15" at bounding box center [971, 449] width 836 height 47
click at [1341, 713] on button "Next" at bounding box center [1364, 696] width 49 height 32
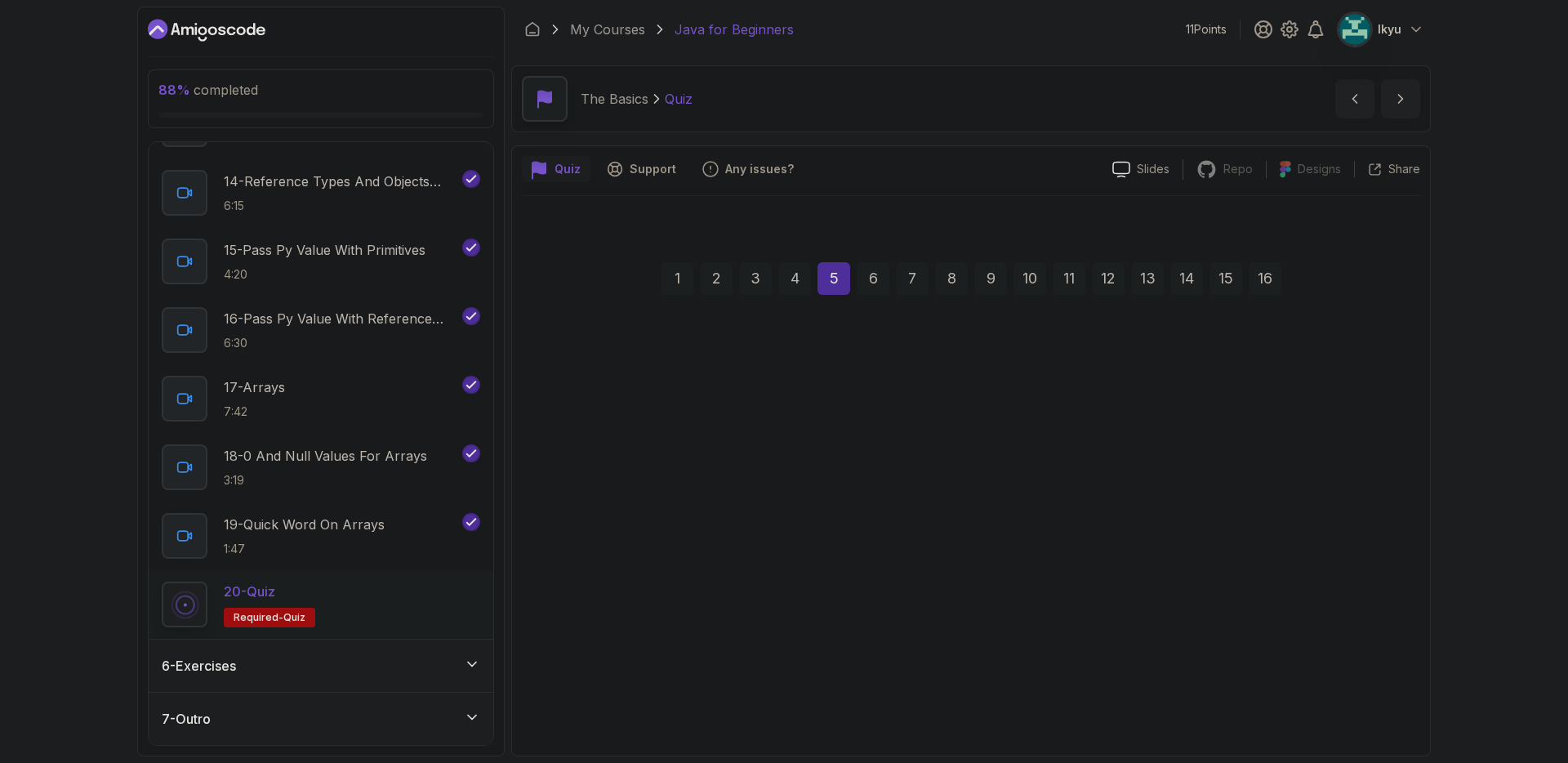
scroll to position [0, 0]
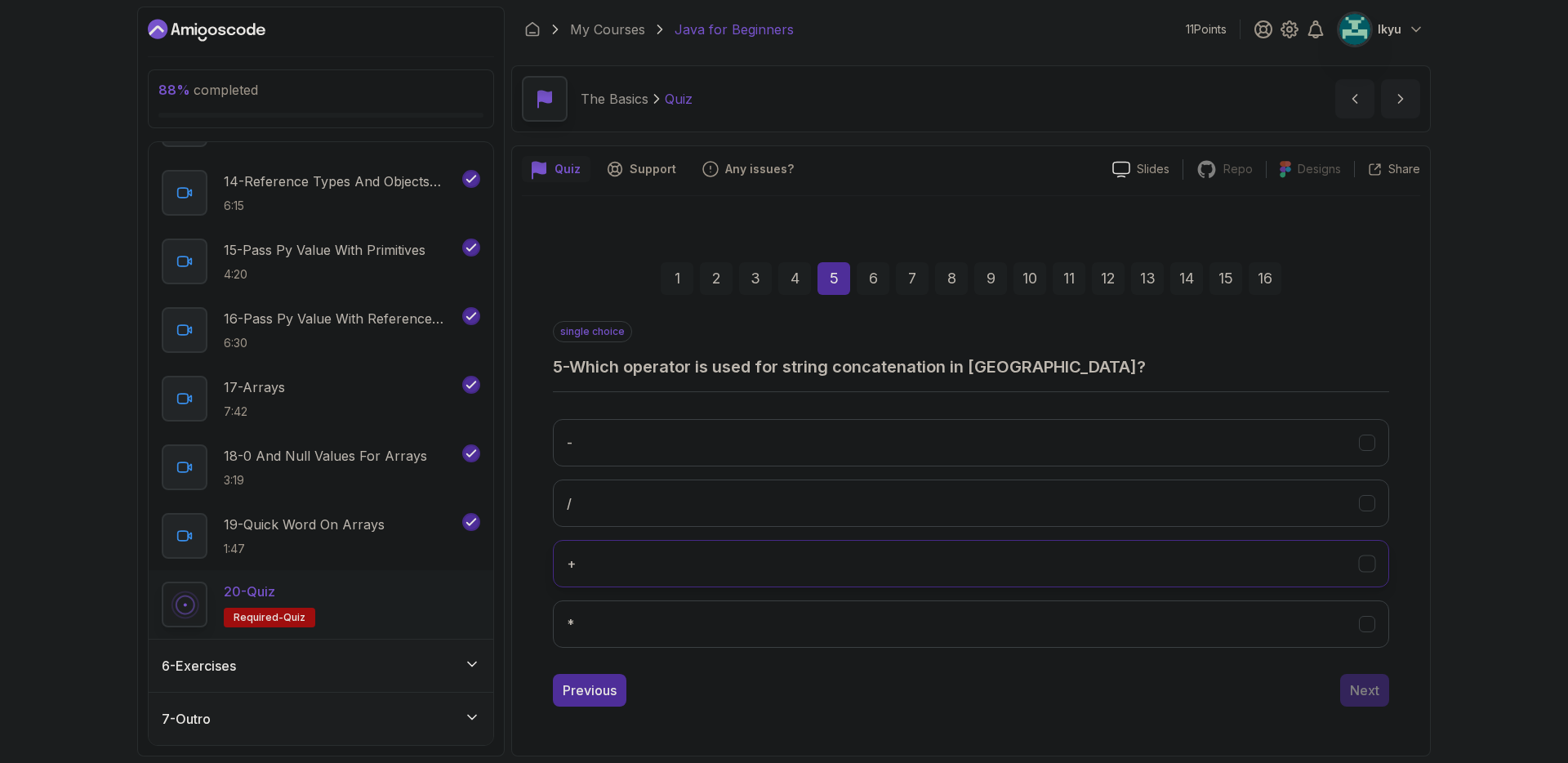
click at [803, 554] on button "+" at bounding box center [971, 563] width 836 height 47
click at [1365, 698] on div "Next" at bounding box center [1365, 690] width 30 height 19
click at [711, 443] on button "length()" at bounding box center [971, 442] width 836 height 47
click at [1344, 696] on button "Next" at bounding box center [1364, 690] width 49 height 32
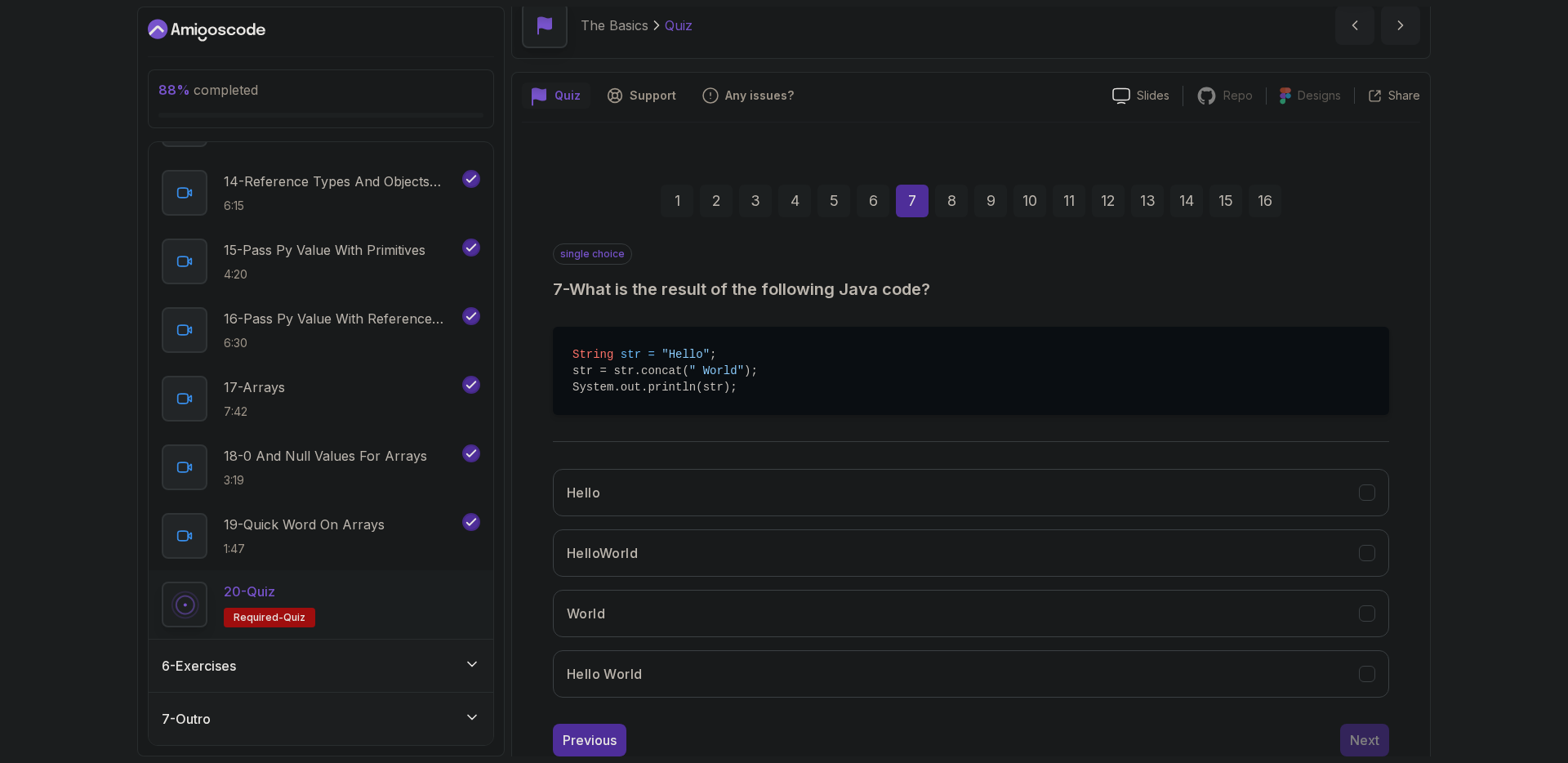
scroll to position [82, 0]
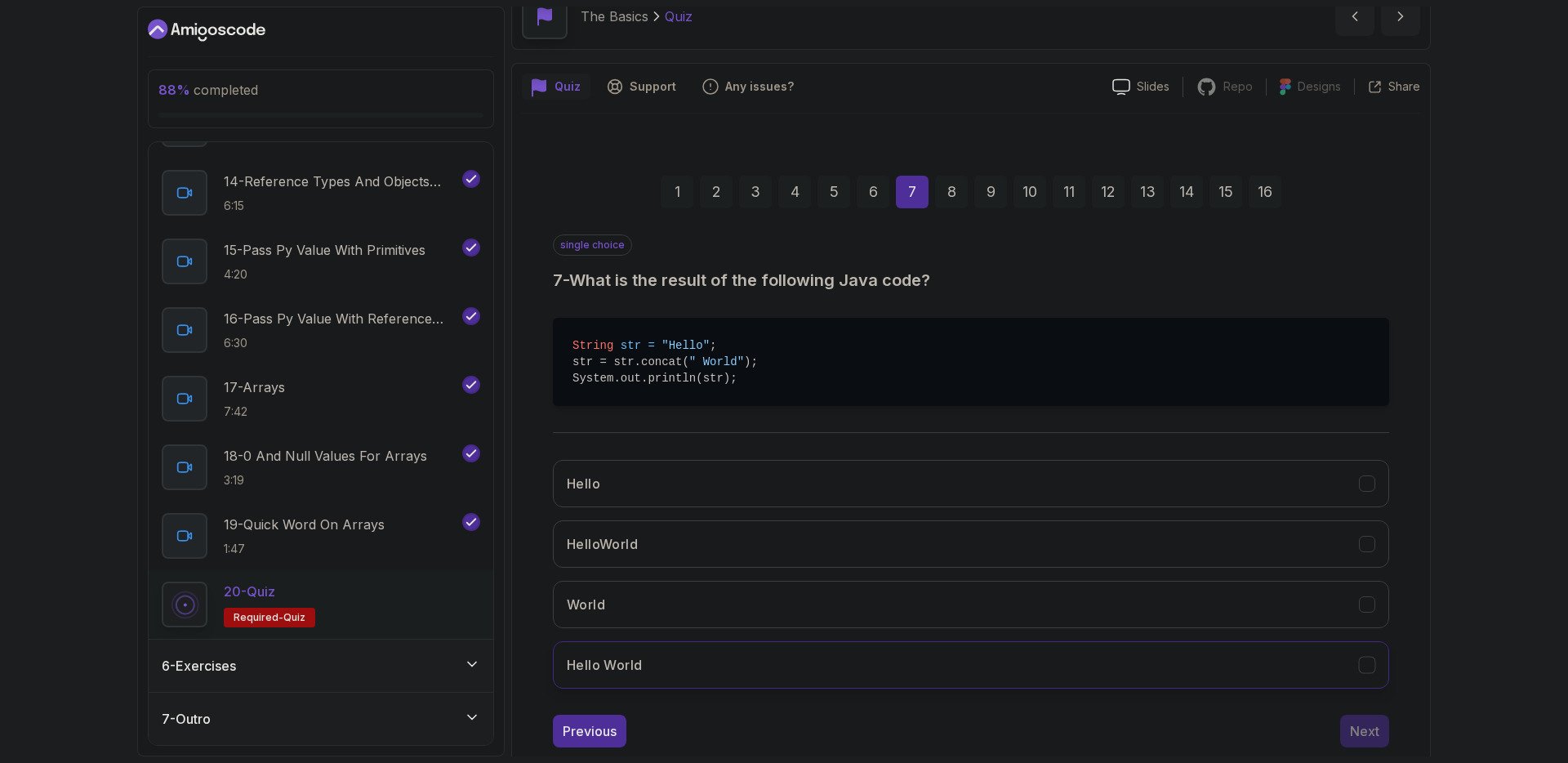
click at [669, 642] on button "Hello World" at bounding box center [971, 664] width 836 height 47
click at [1379, 744] on button "Next" at bounding box center [1364, 731] width 49 height 32
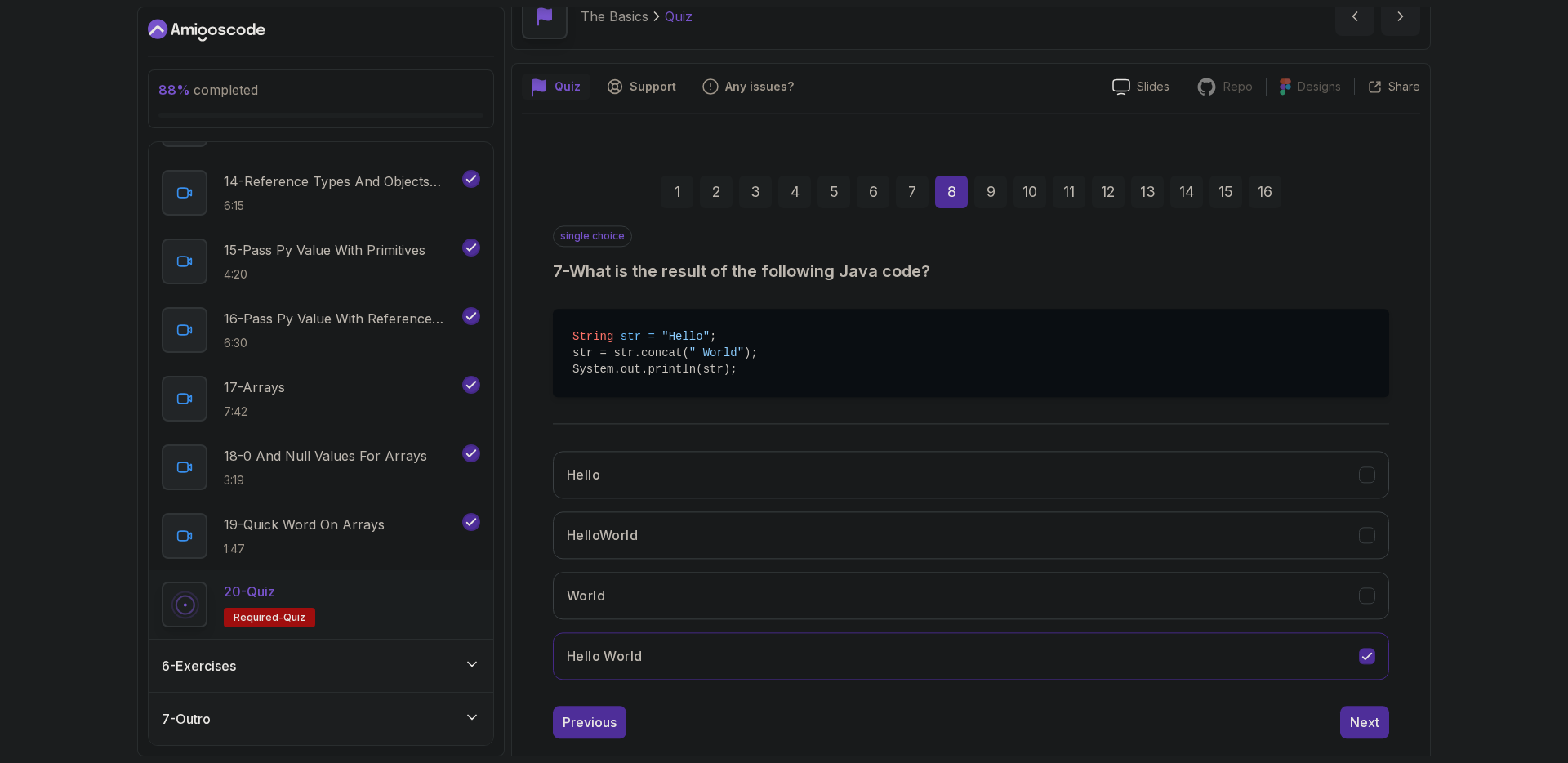
scroll to position [0, 0]
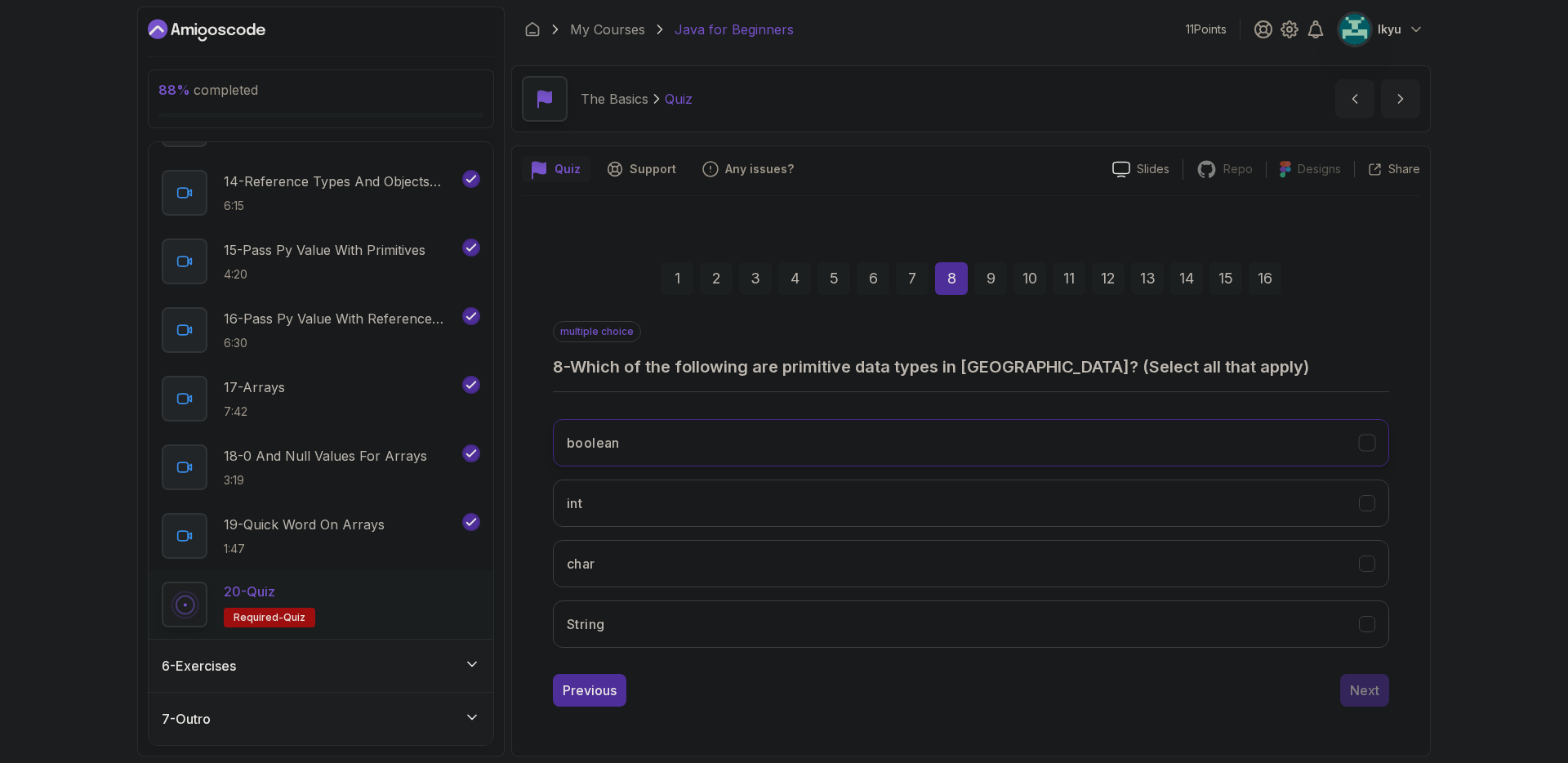
click at [905, 423] on button "boolean" at bounding box center [971, 442] width 836 height 47
click at [833, 489] on button "int" at bounding box center [971, 502] width 836 height 47
click at [887, 572] on button "char" at bounding box center [971, 563] width 836 height 47
click at [907, 611] on button "String" at bounding box center [971, 623] width 836 height 47
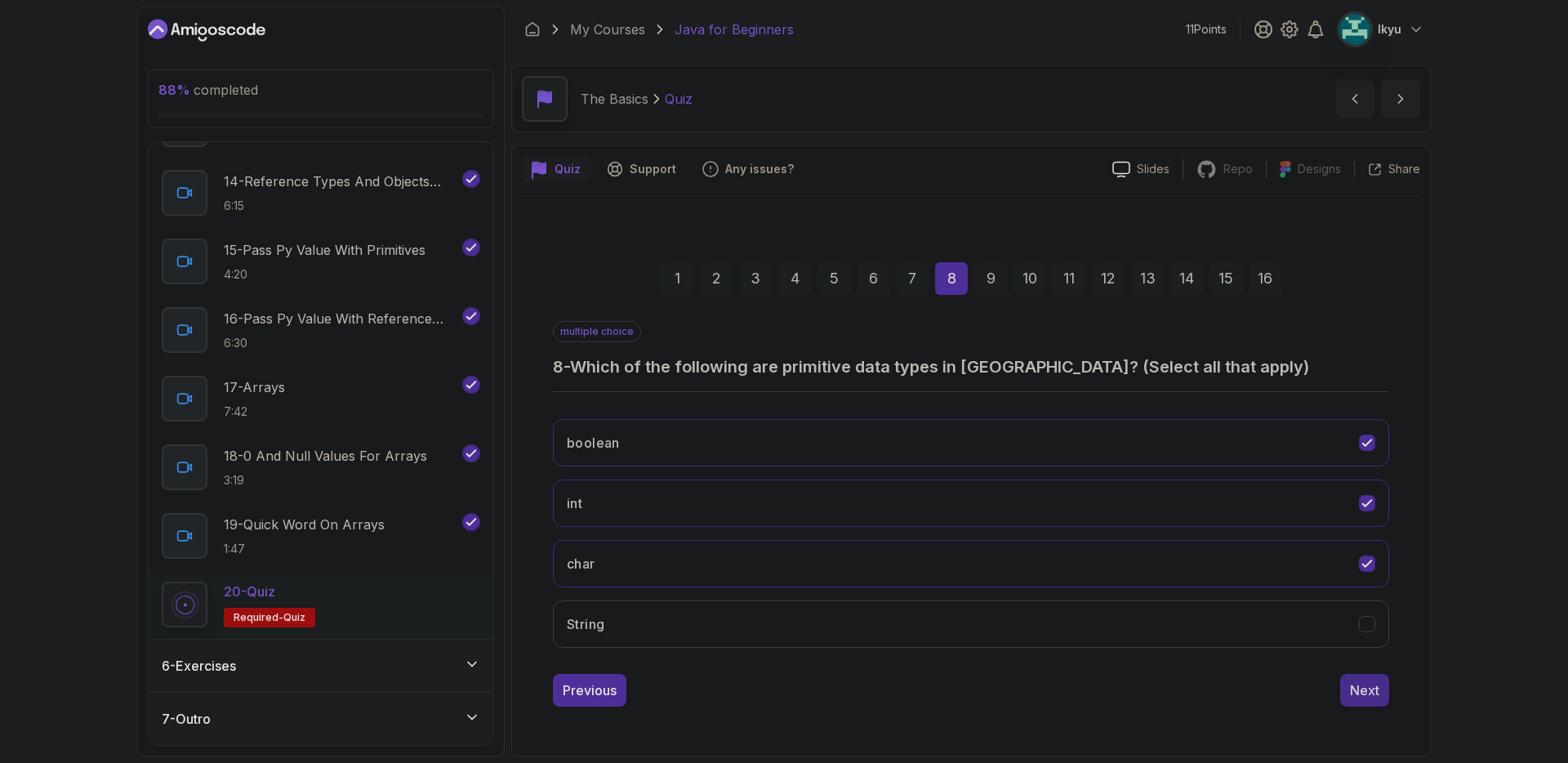
click at [1367, 701] on button "Next" at bounding box center [1364, 690] width 49 height 32
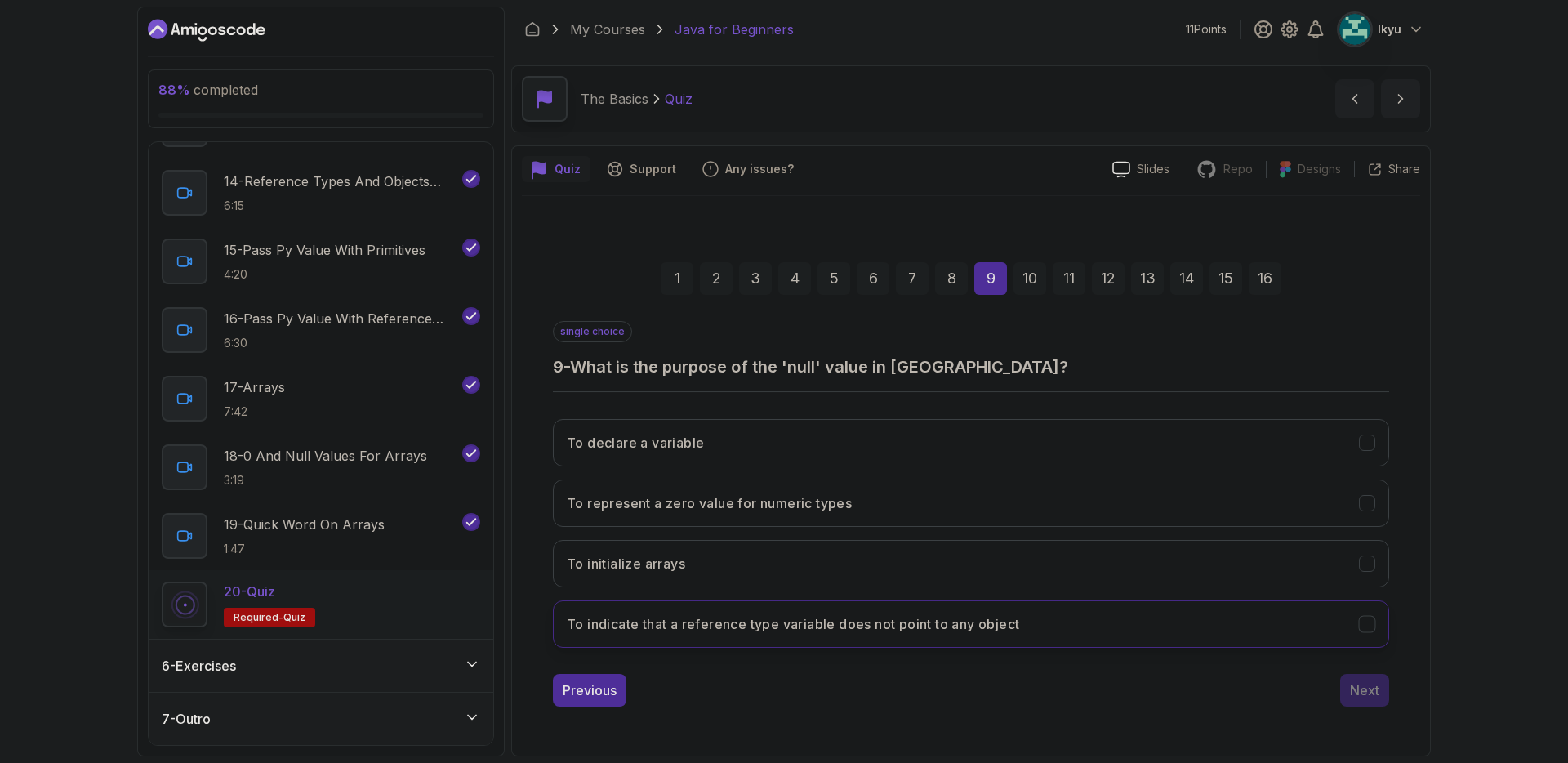
click at [912, 629] on h3 "To indicate that a reference type variable does not point to any object" at bounding box center [793, 623] width 452 height 19
click at [1366, 691] on div "Next" at bounding box center [1365, 690] width 30 height 19
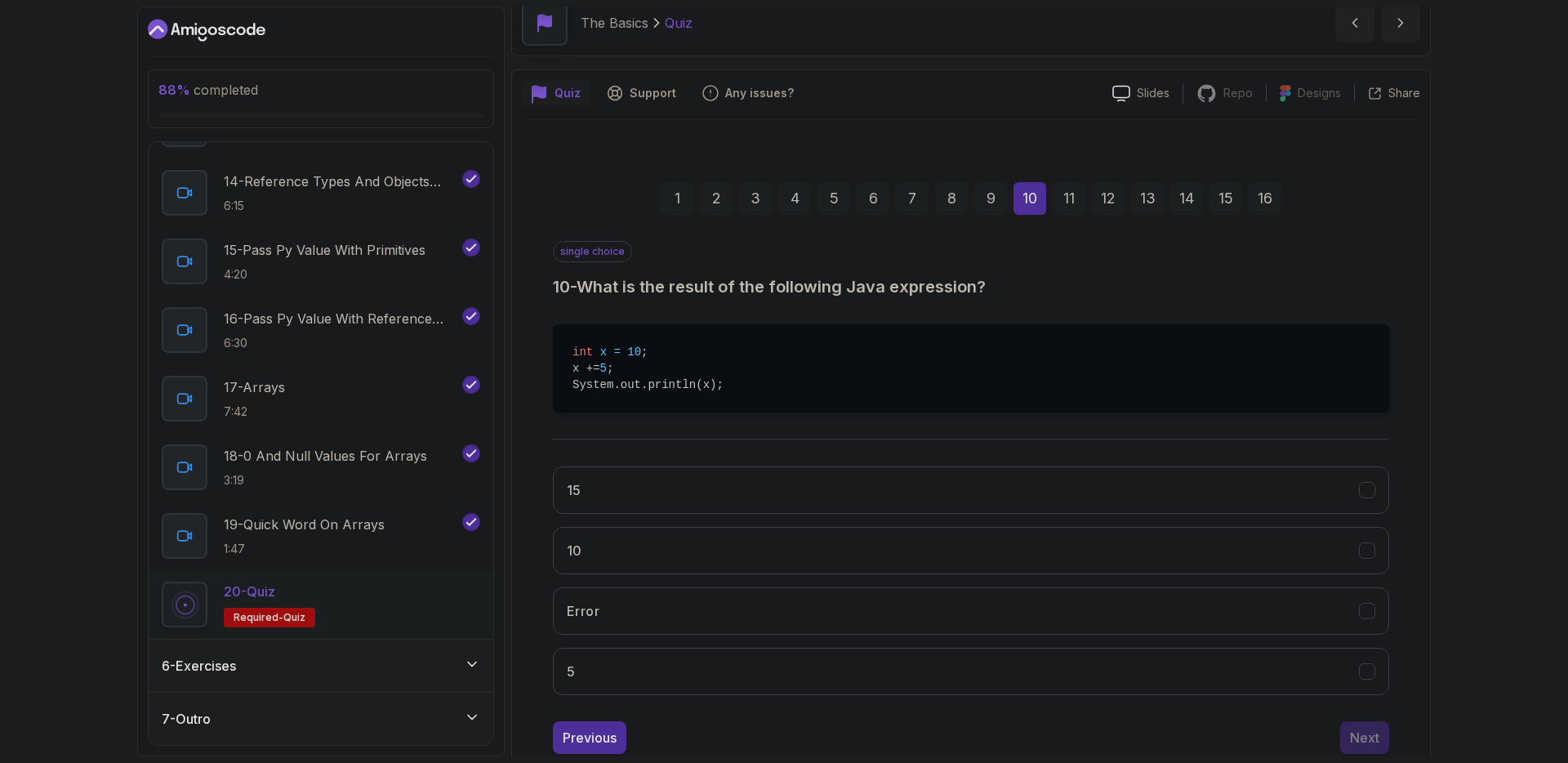
scroll to position [120, 0]
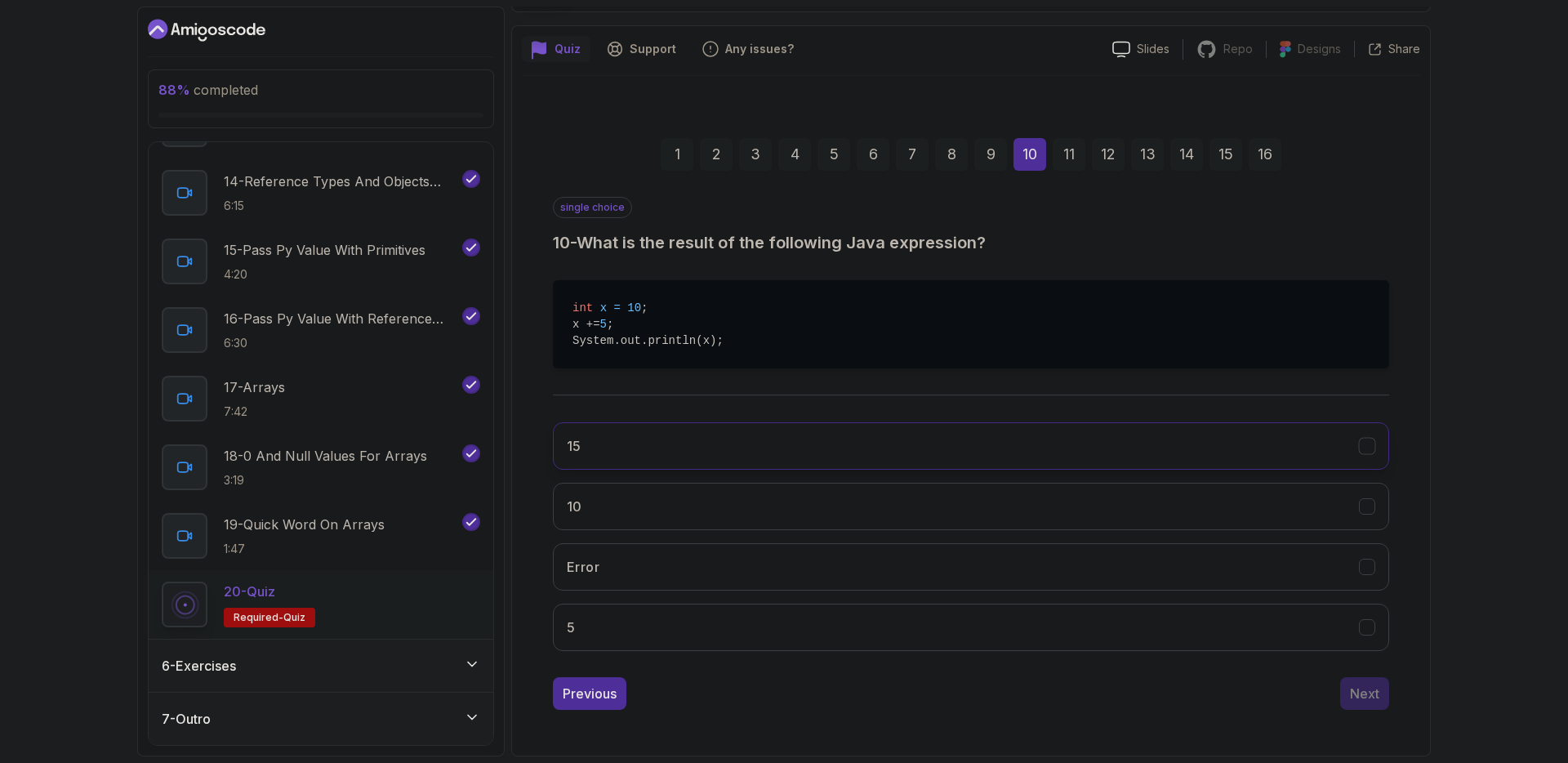
click at [612, 446] on button "15" at bounding box center [971, 446] width 836 height 47
click at [1366, 699] on div "Next" at bounding box center [1365, 693] width 30 height 19
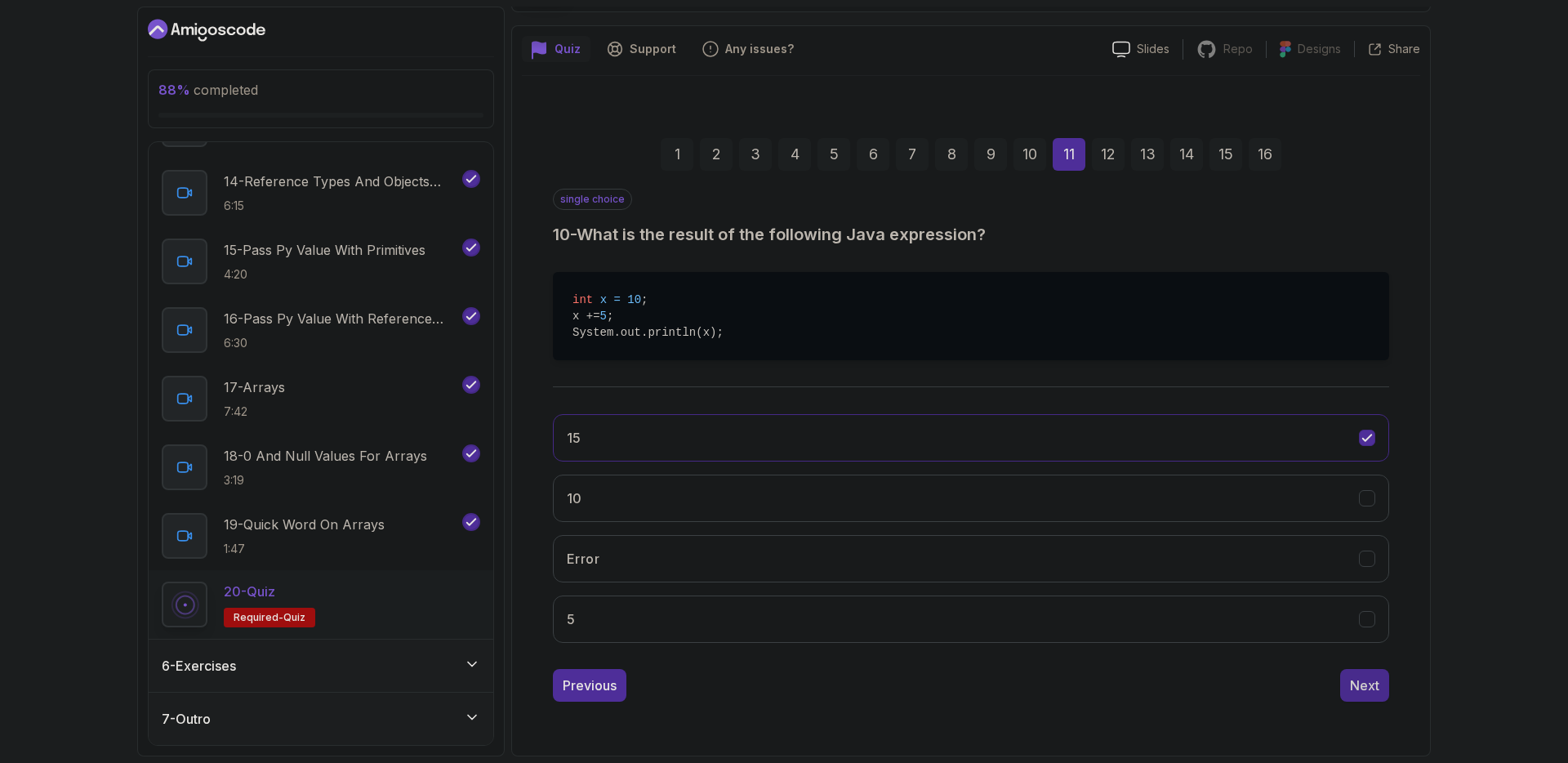
scroll to position [53, 0]
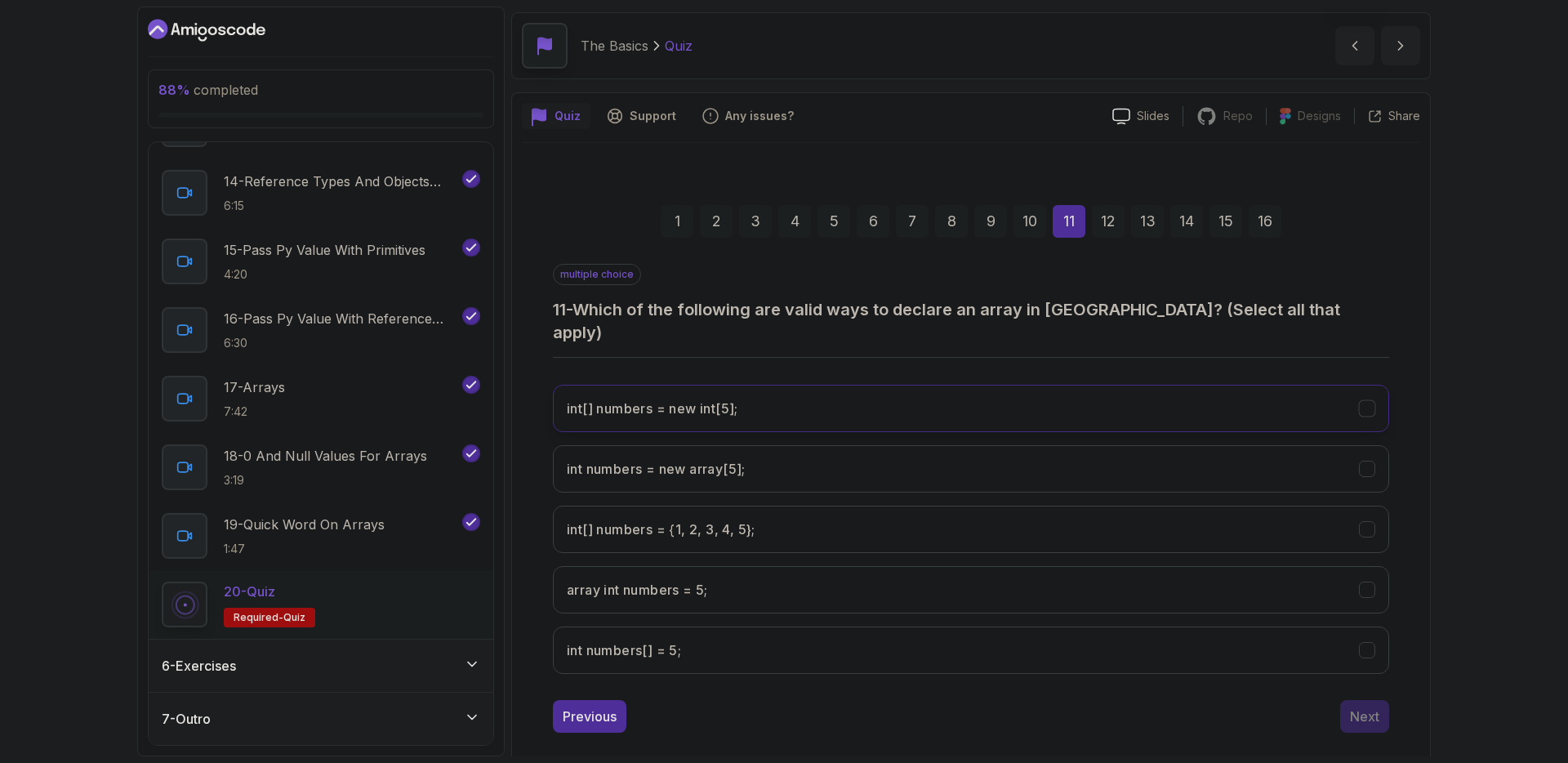
click at [870, 388] on int;"] "int[] numbers = new int[5];" at bounding box center [971, 408] width 836 height 47
click at [850, 506] on 5};"] "int[] numbers = {1, 2, 3, 4, 5};" at bounding box center [971, 529] width 836 height 47
click at [1359, 707] on div "Next" at bounding box center [1365, 716] width 30 height 19
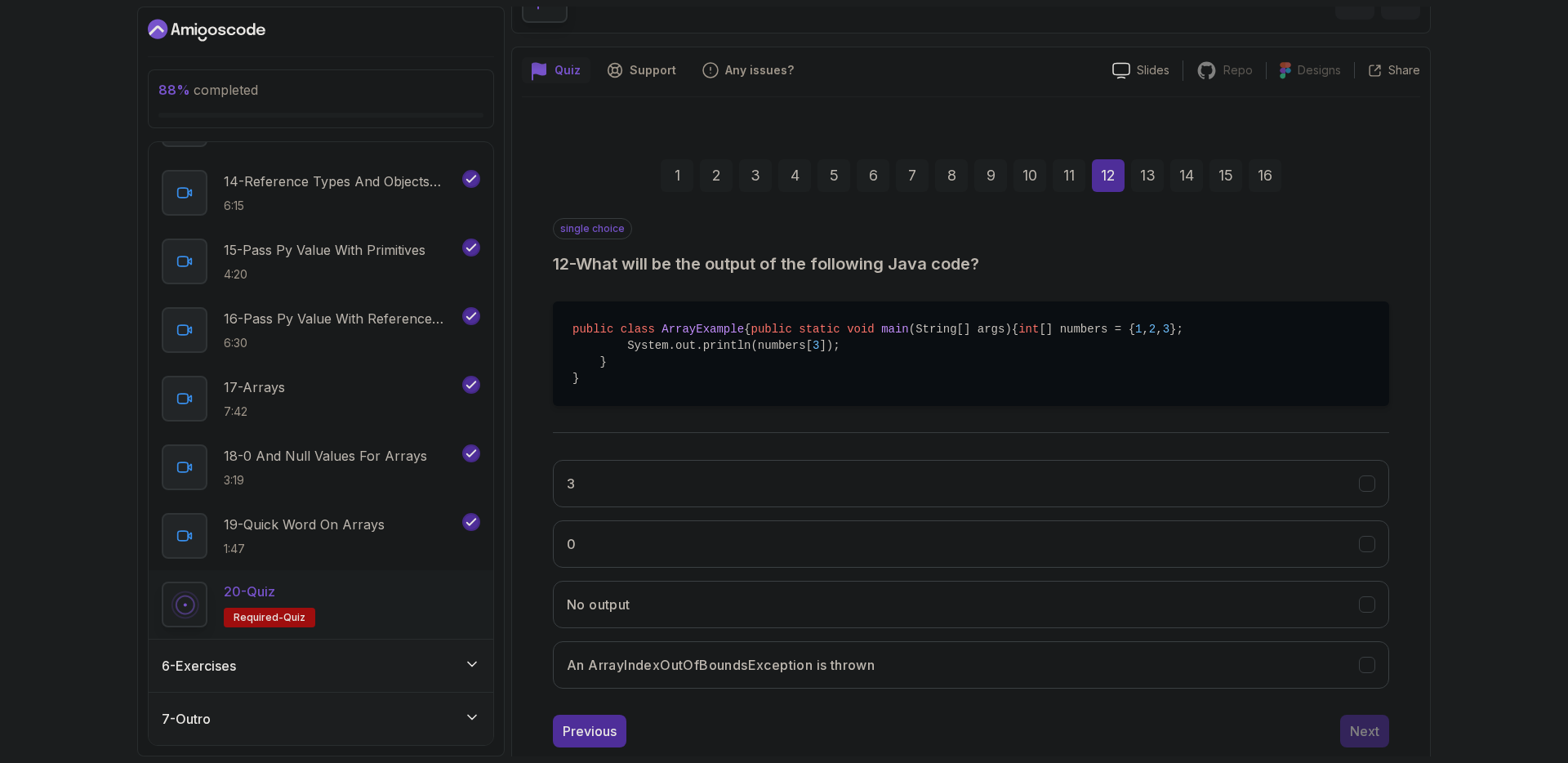
scroll to position [108, 0]
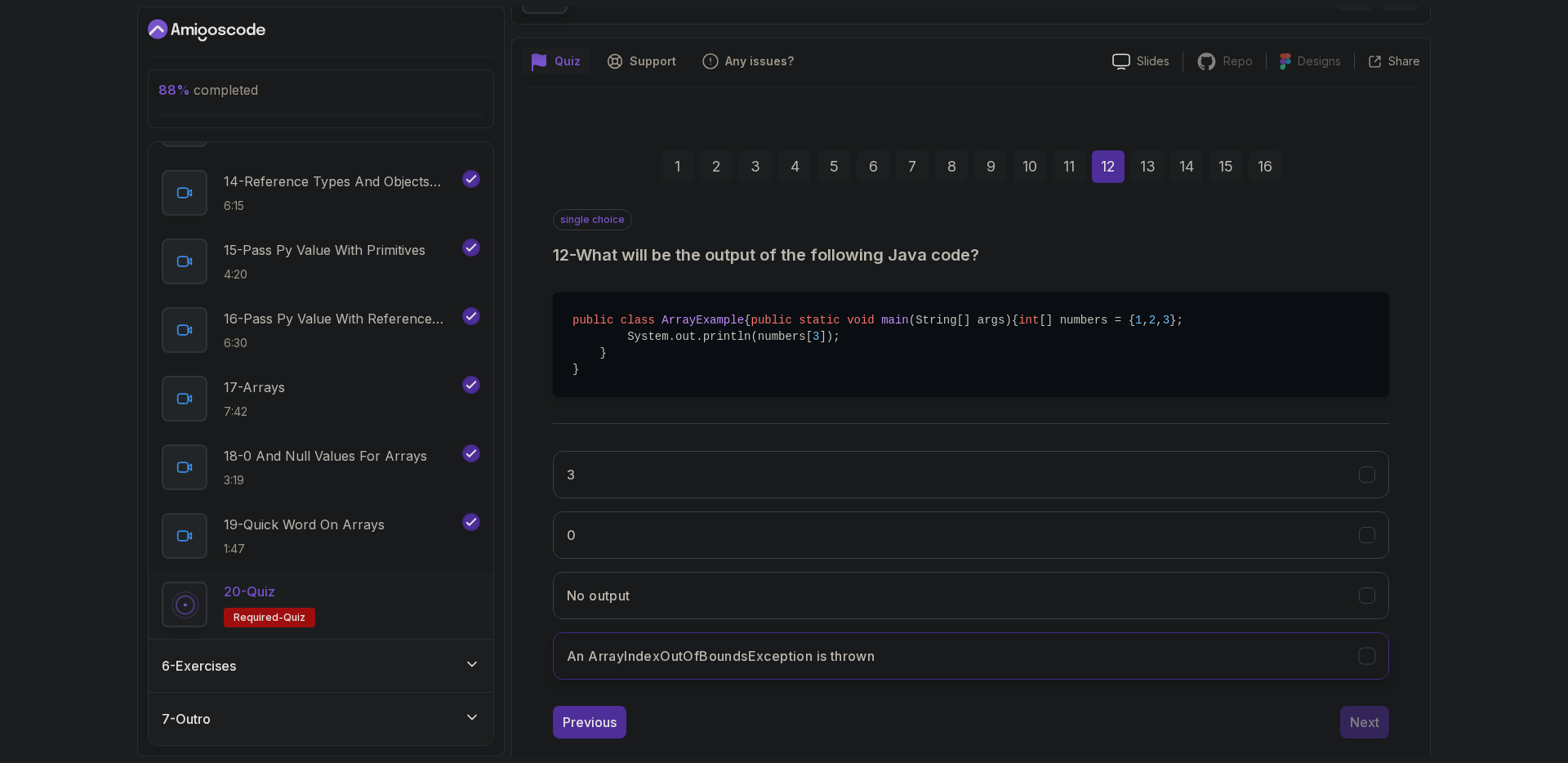
click at [857, 666] on h3 "An ArrayIndexOutOfBoundsException is thrown" at bounding box center [721, 655] width 308 height 19
click at [1384, 738] on button "Next" at bounding box center [1364, 721] width 49 height 32
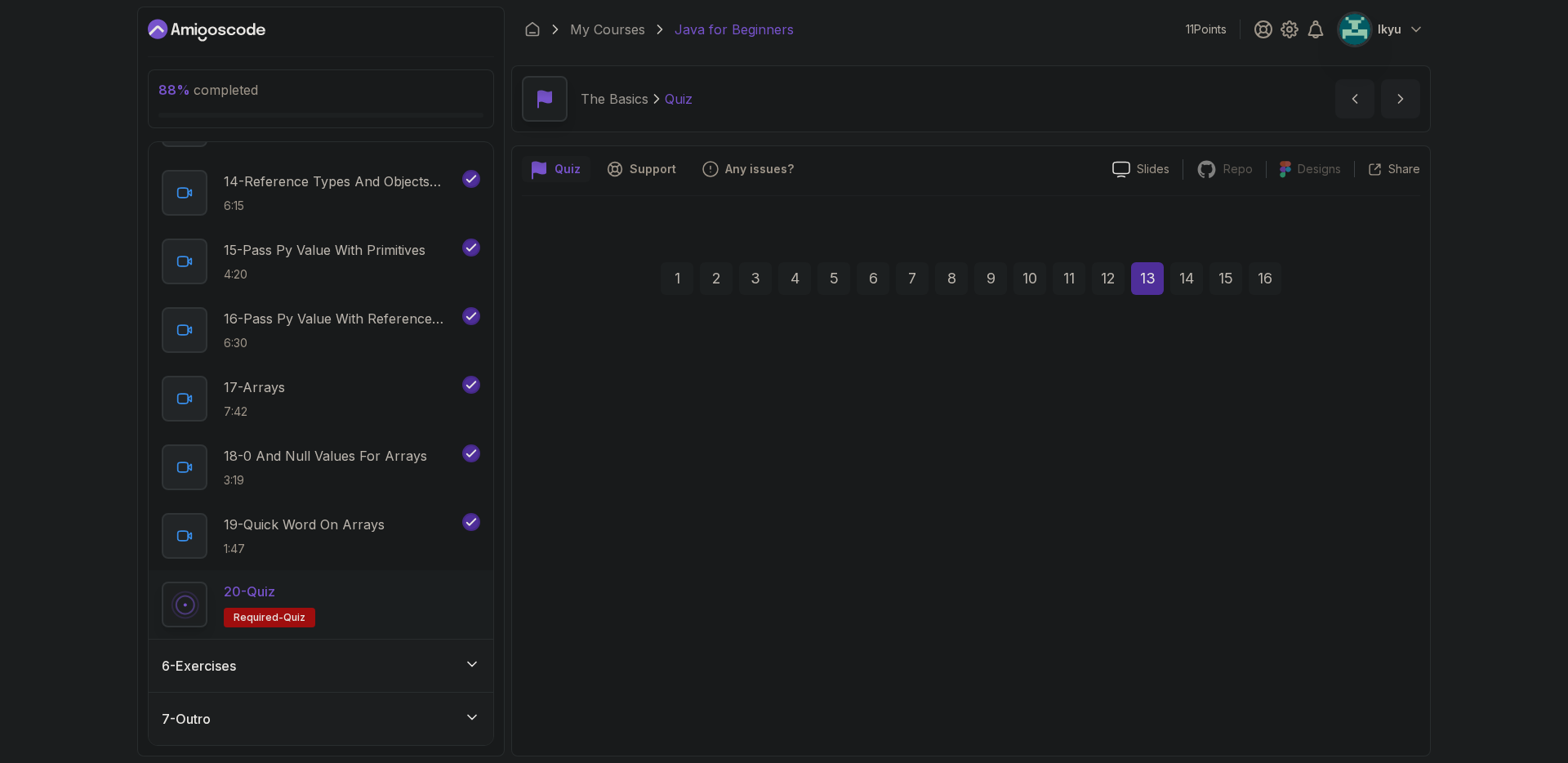
scroll to position [0, 0]
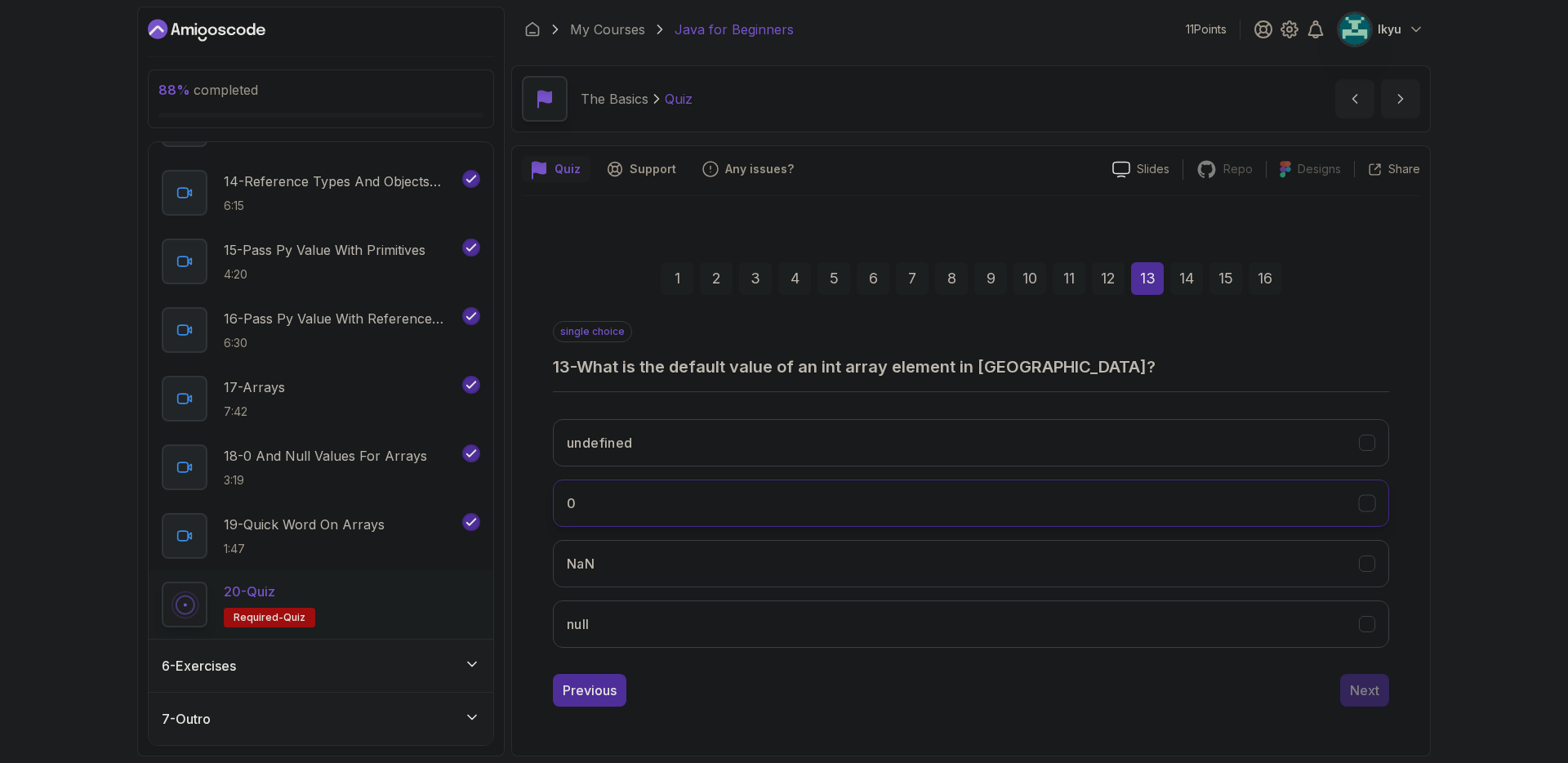
click at [702, 486] on button "0" at bounding box center [971, 502] width 836 height 47
click at [1377, 704] on button "Next" at bounding box center [1364, 690] width 49 height 32
click at [792, 531] on div "0 undefined null NaN" at bounding box center [971, 534] width 836 height 255
click at [789, 540] on button "null" at bounding box center [971, 563] width 836 height 47
click at [1372, 695] on div "Next" at bounding box center [1365, 690] width 30 height 19
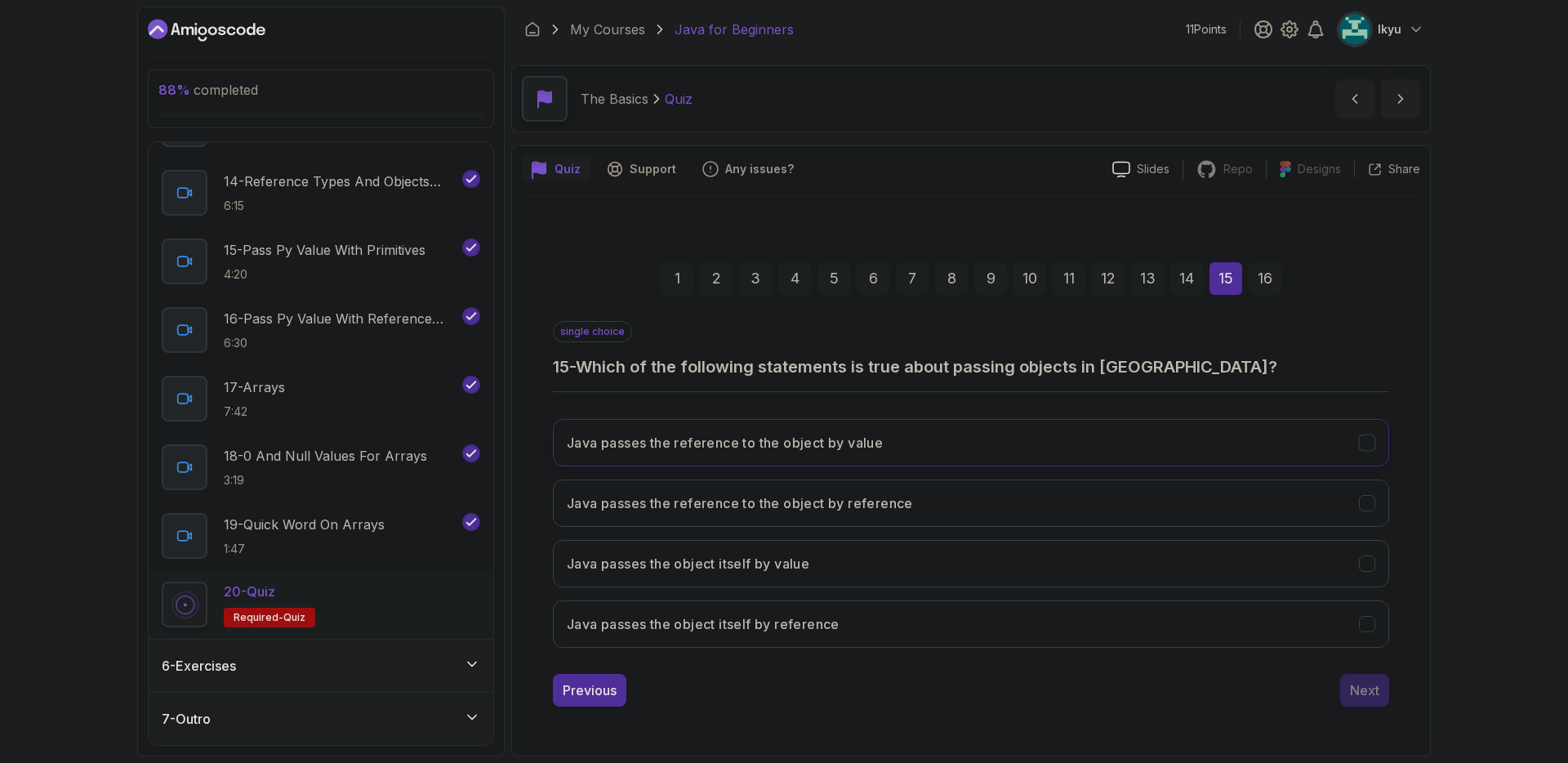
click at [933, 434] on button "Java passes the reference to the object by value" at bounding box center [971, 442] width 836 height 47
click at [1362, 688] on div "Next" at bounding box center [1365, 690] width 30 height 19
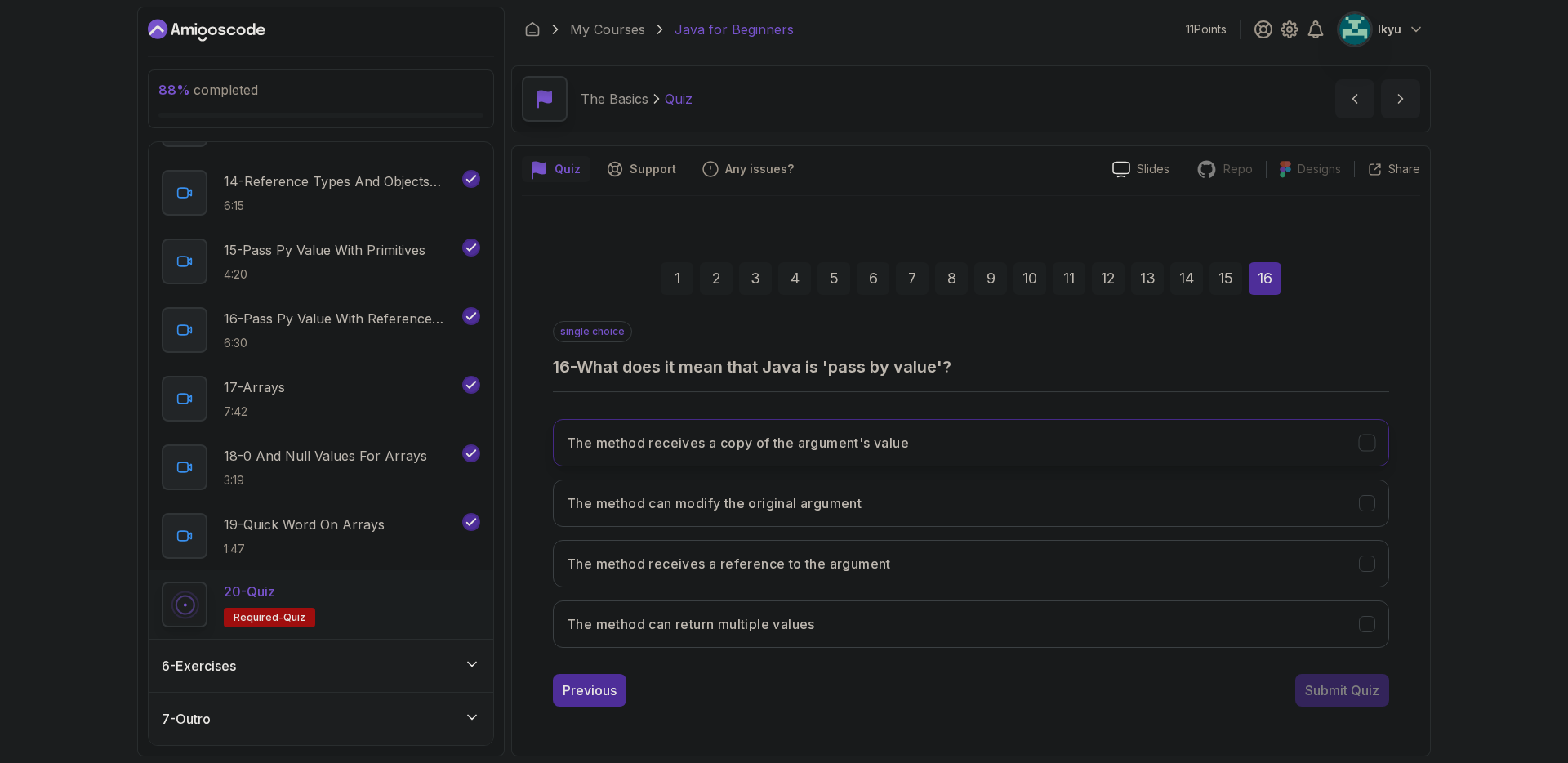
click at [895, 431] on button "The method receives a copy of the argument's value" at bounding box center [971, 442] width 836 height 47
click at [1341, 700] on button "Submit Quiz" at bounding box center [1342, 690] width 94 height 32
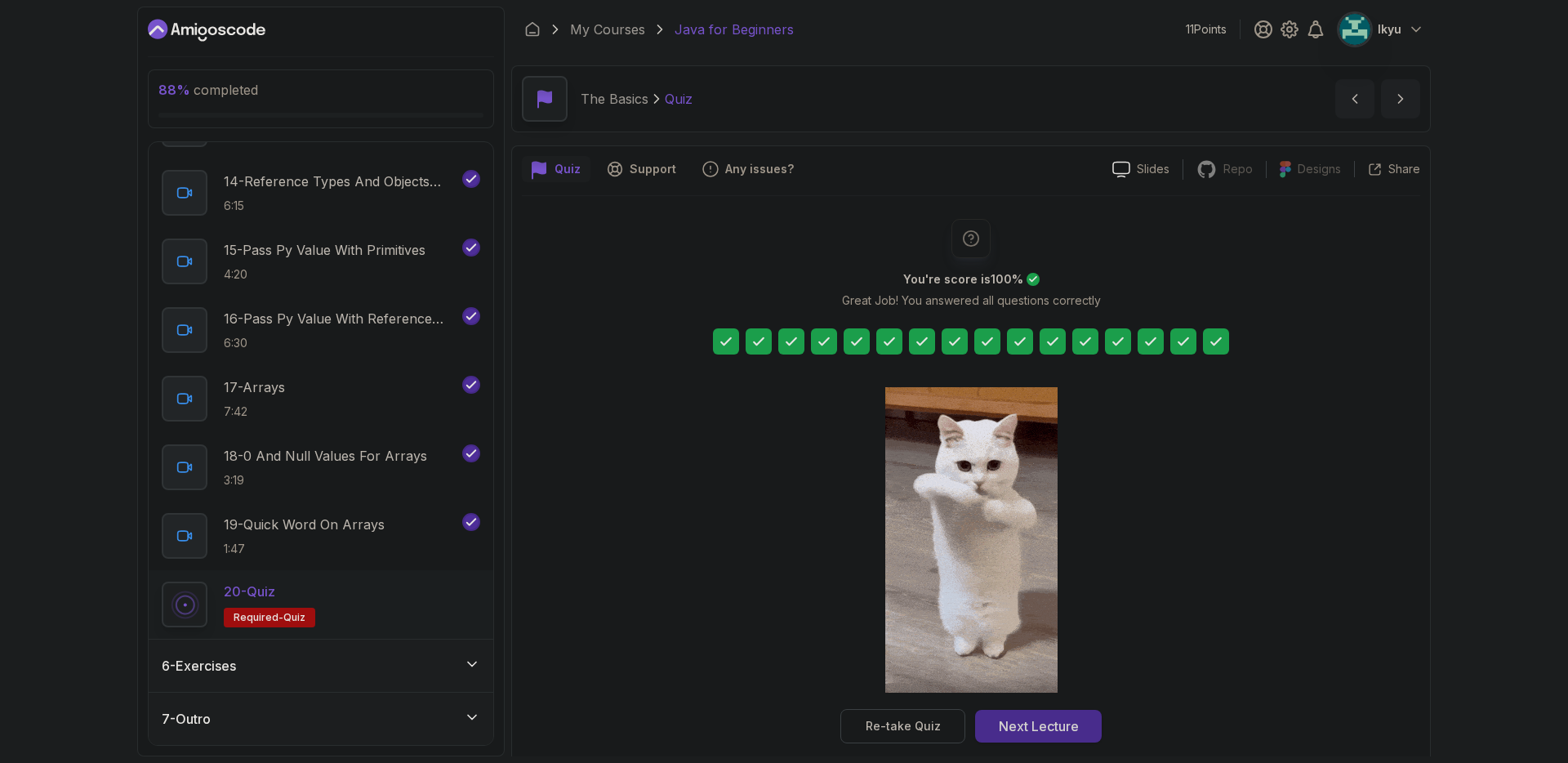
click at [1052, 724] on div "Next Lecture" at bounding box center [1039, 725] width 80 height 19
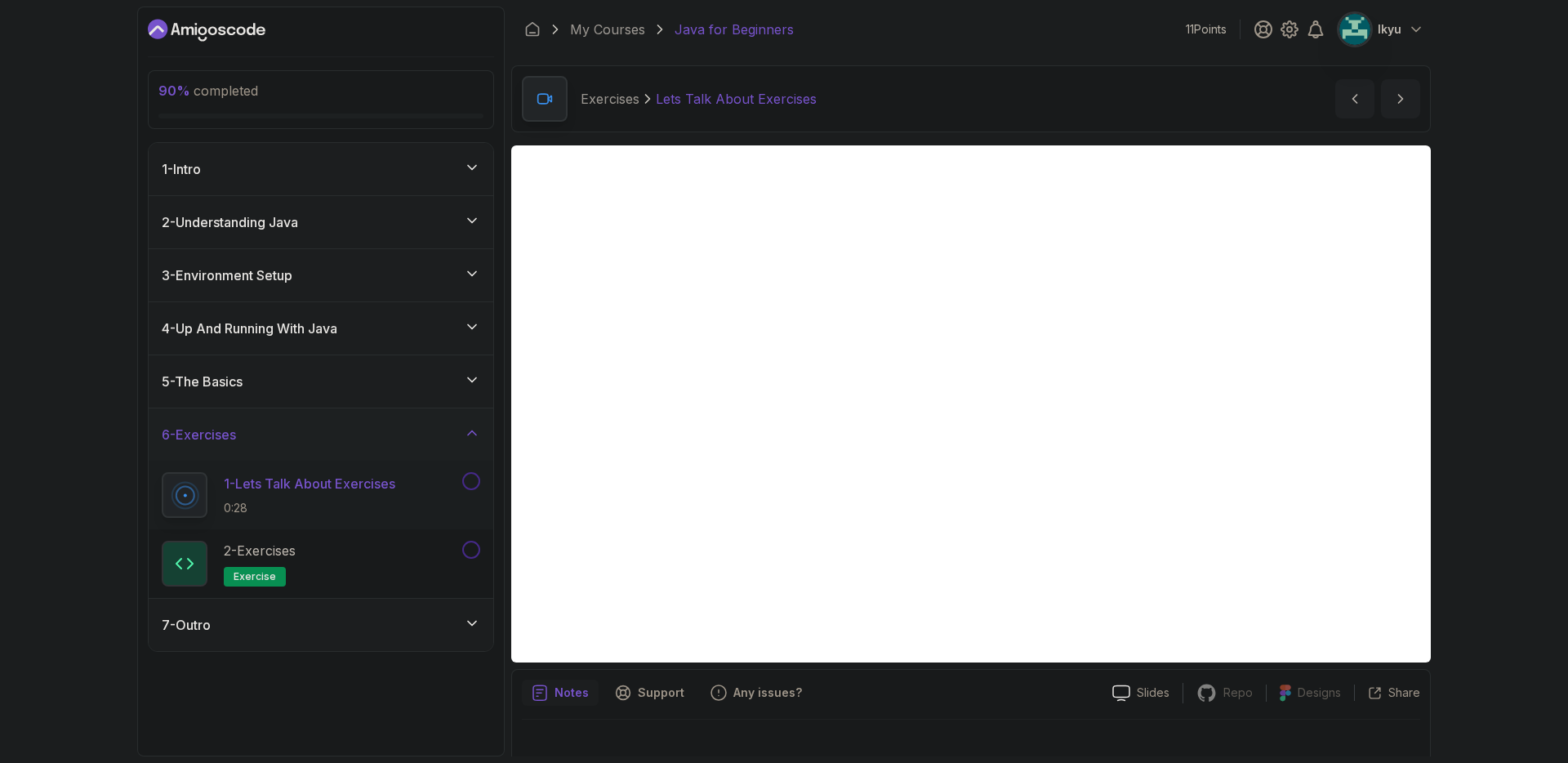
click at [384, 613] on div "7 - Outro" at bounding box center [321, 624] width 345 height 53
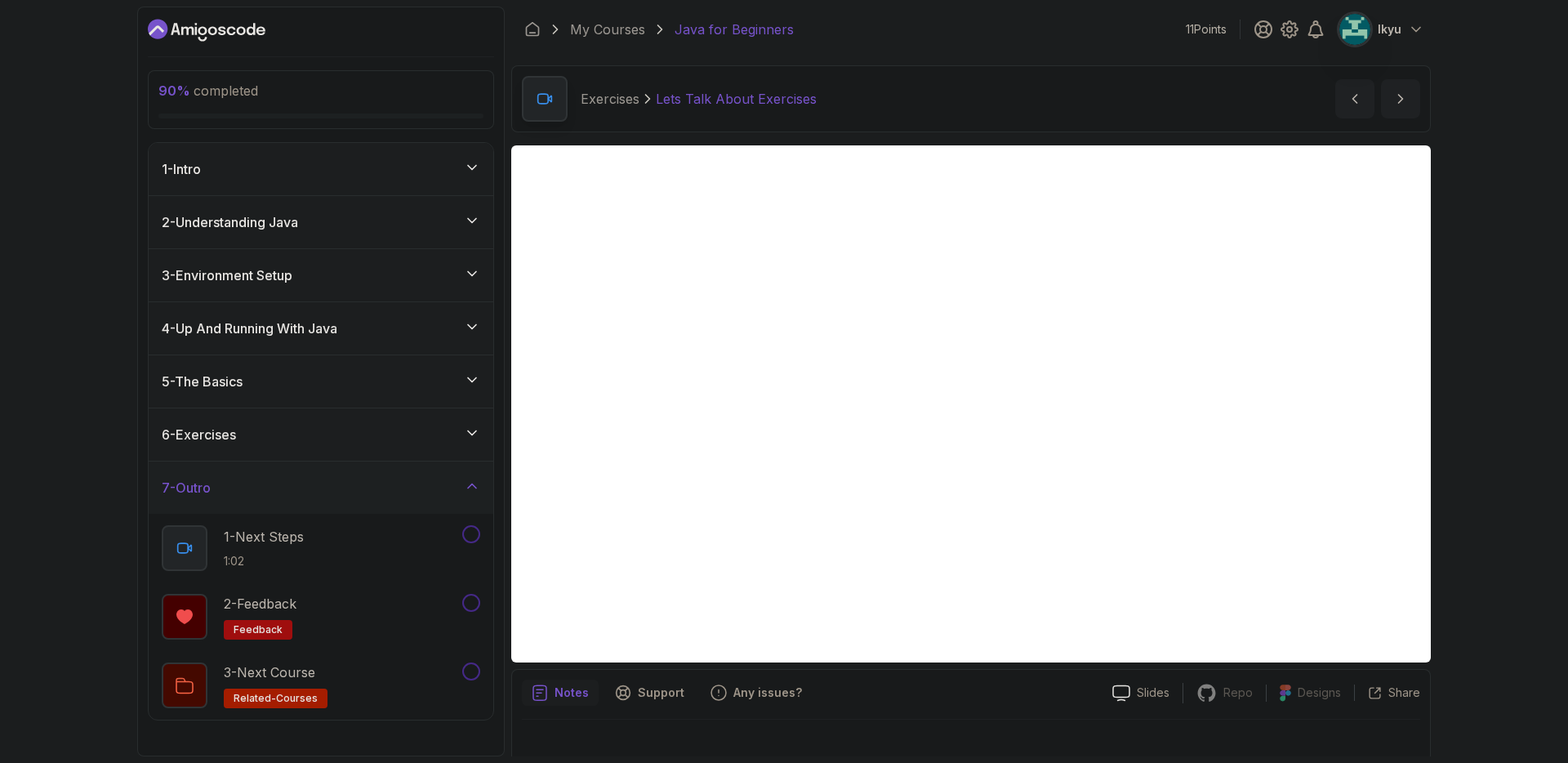
click at [388, 489] on div "7 - Outro" at bounding box center [321, 487] width 318 height 19
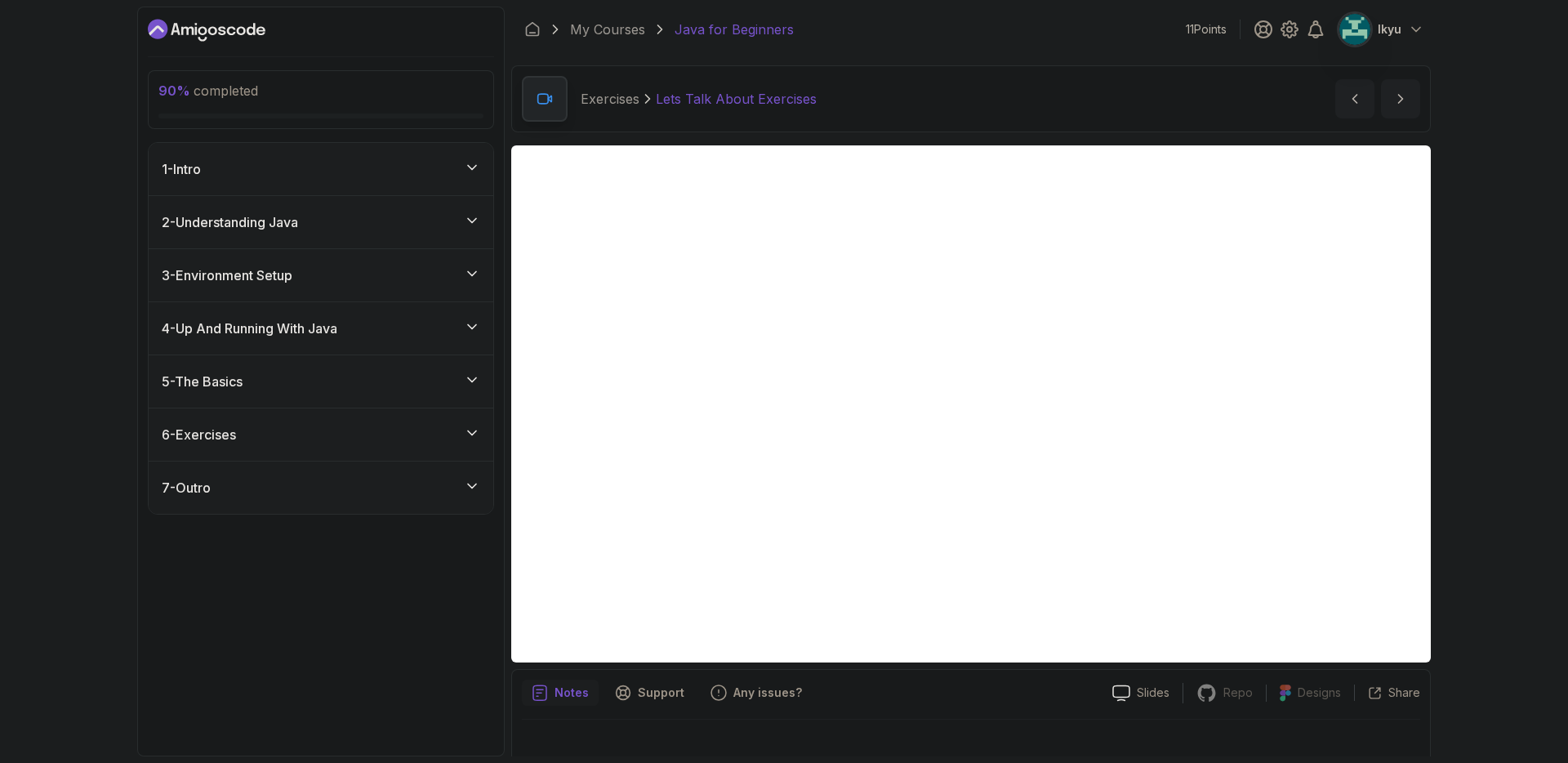
click at [339, 439] on div "6 - Exercises" at bounding box center [321, 434] width 318 height 19
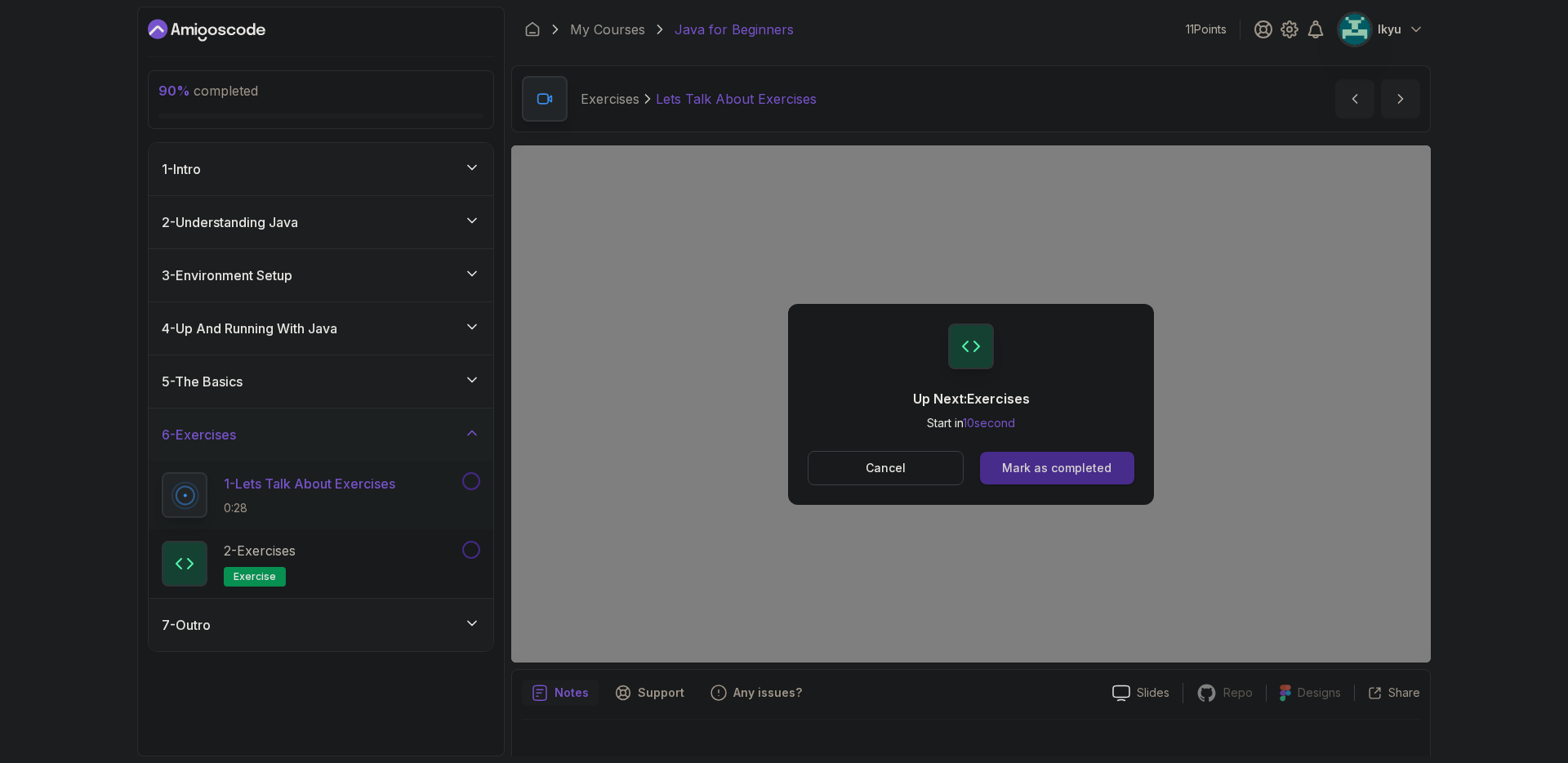
click at [1089, 473] on div "Mark as completed" at bounding box center [1056, 468] width 109 height 17
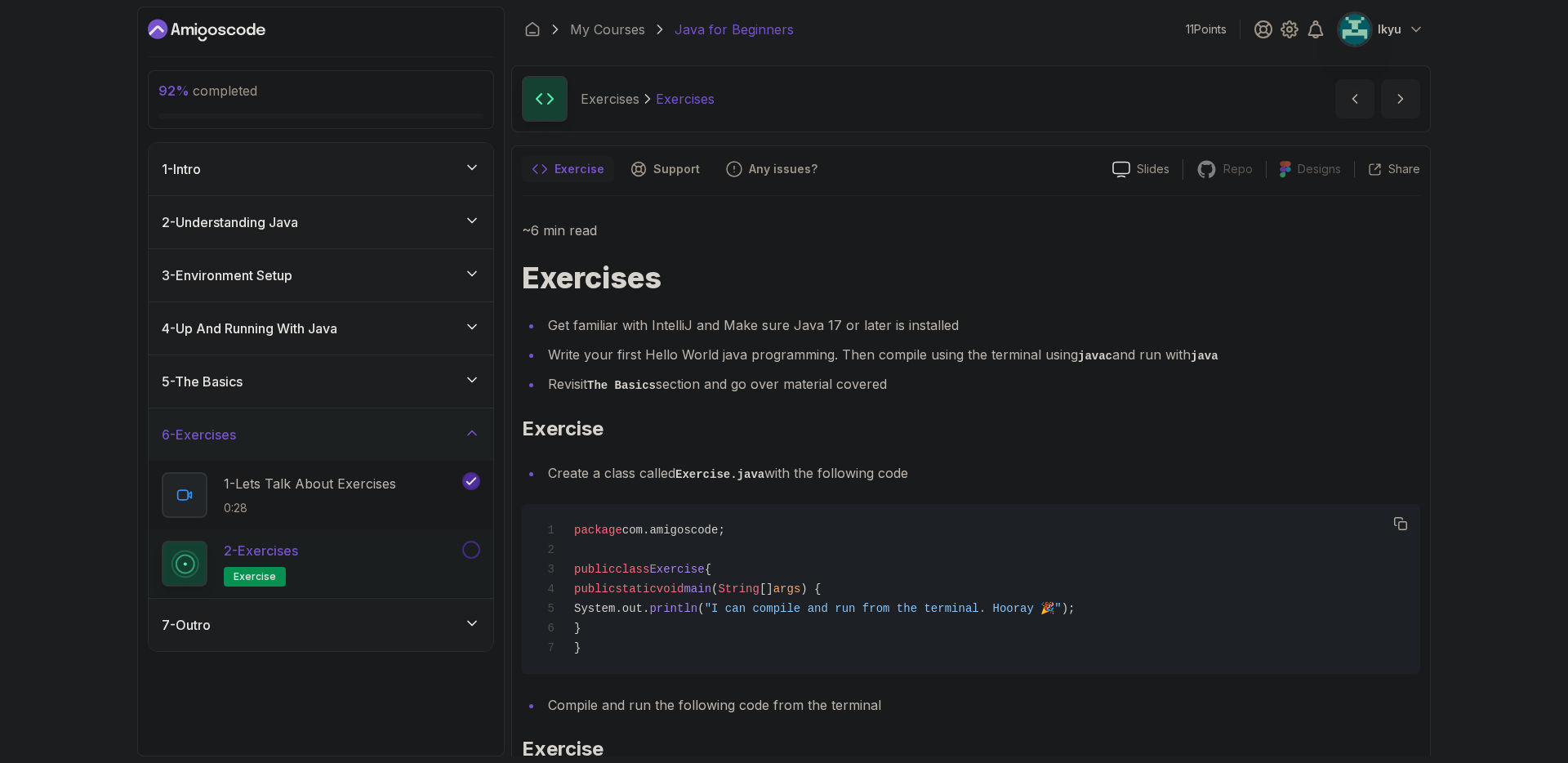
click at [372, 370] on div "5 - The Basics" at bounding box center [321, 381] width 345 height 53
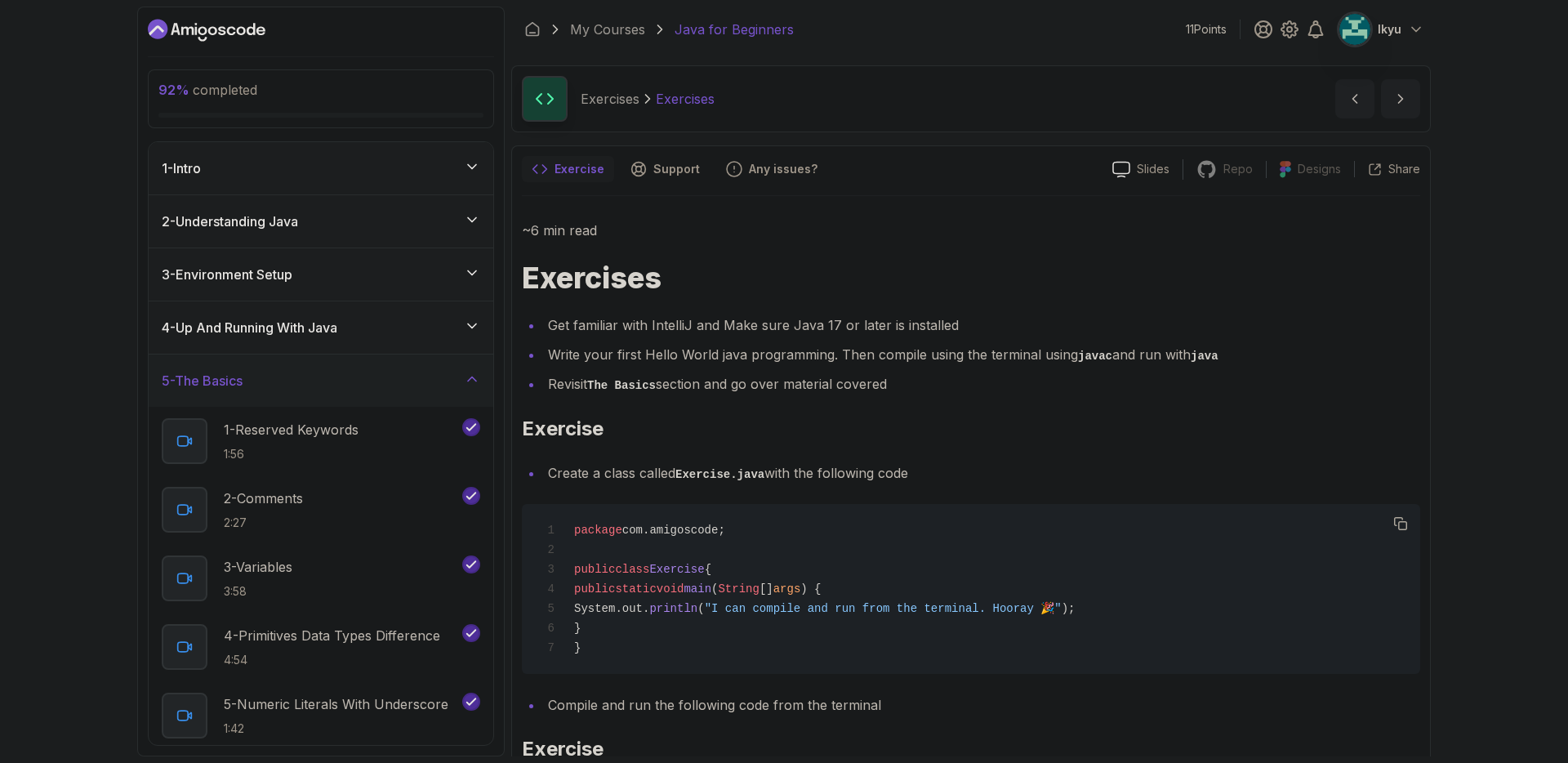
click at [372, 371] on div "5 - The Basics" at bounding box center [321, 380] width 318 height 19
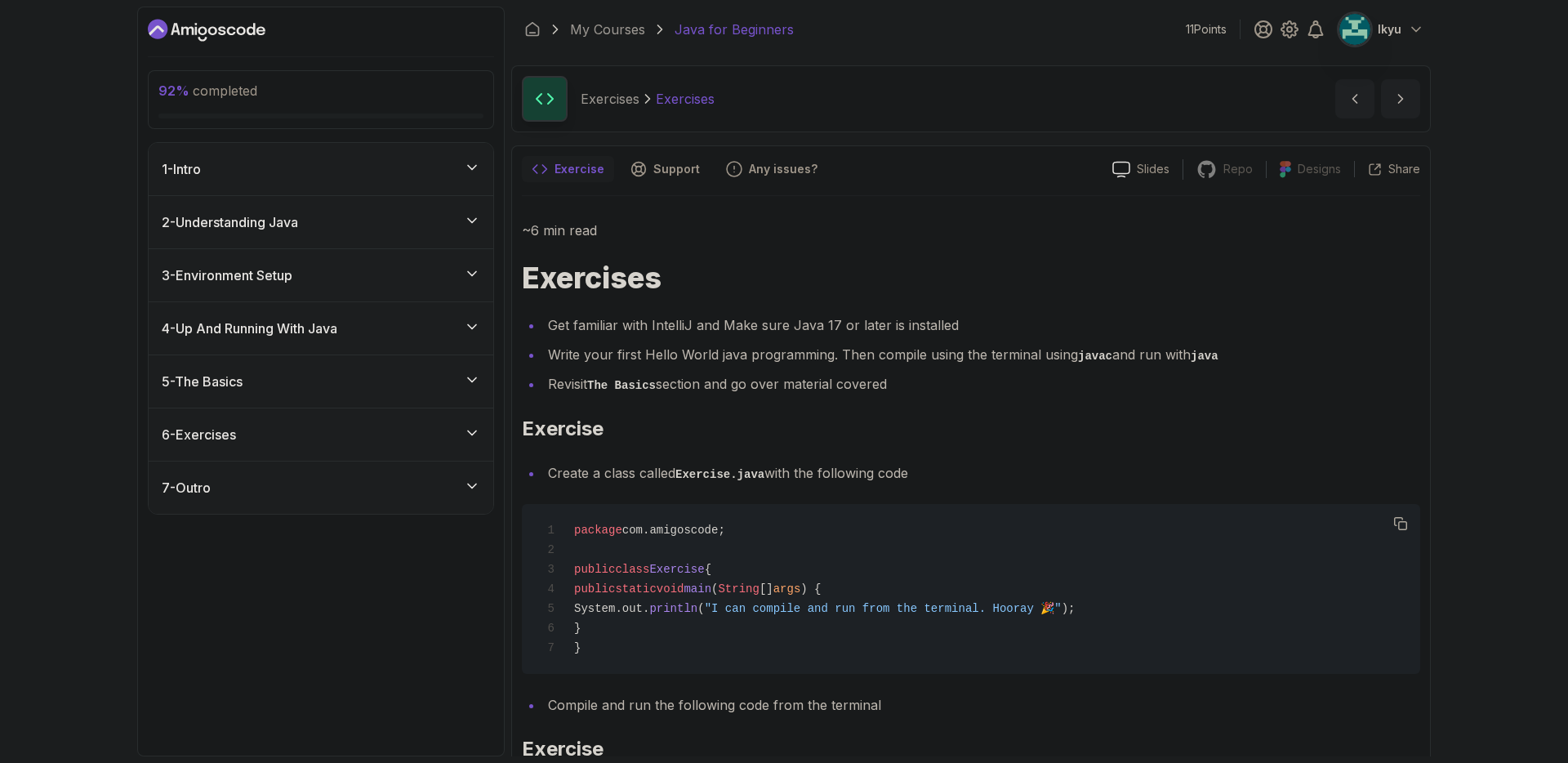
click at [389, 439] on div "6 - Exercises" at bounding box center [321, 434] width 318 height 19
